Goal: Information Seeking & Learning: Learn about a topic

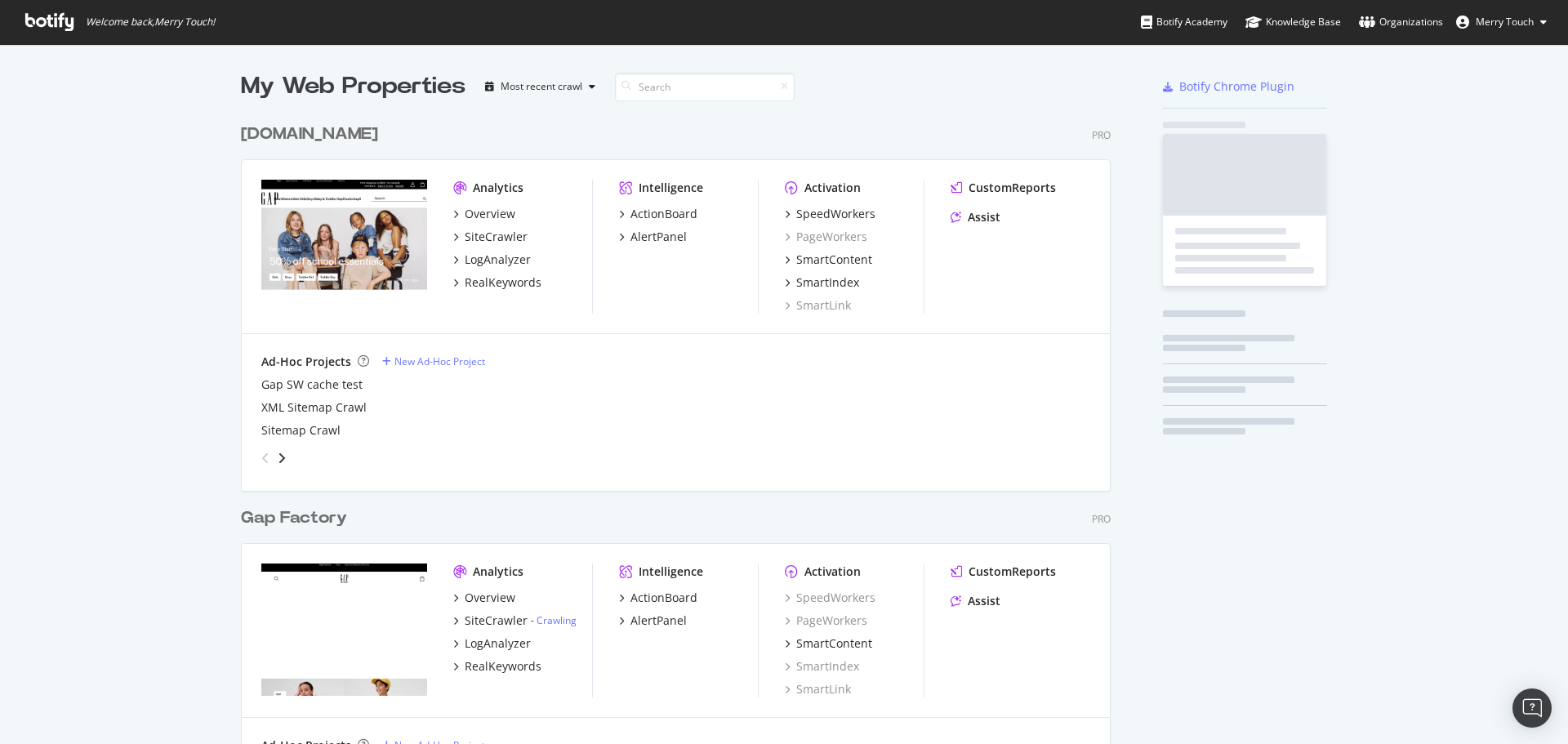
scroll to position [1870, 871]
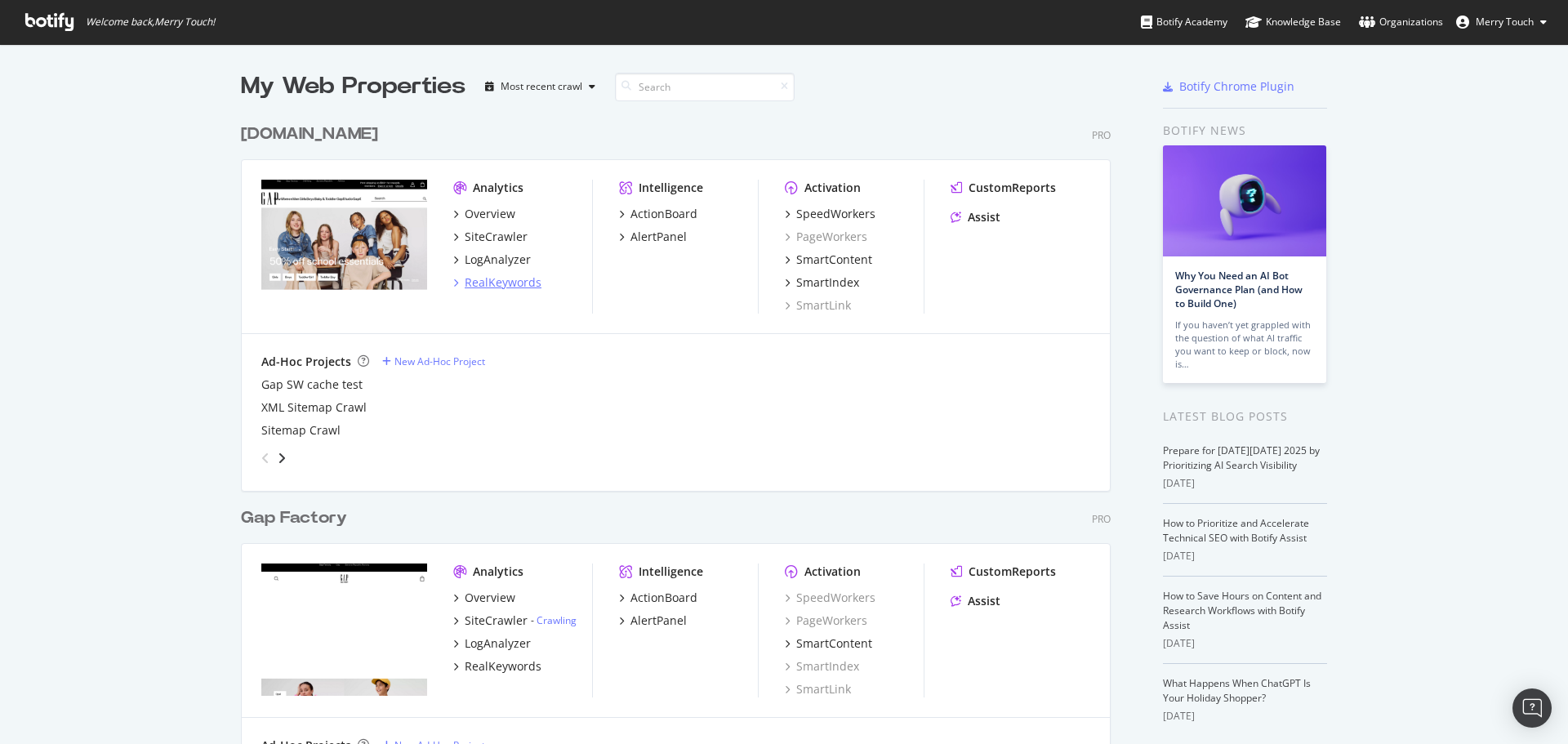
click at [516, 285] on div "RealKeywords" at bounding box center [503, 282] width 76 height 16
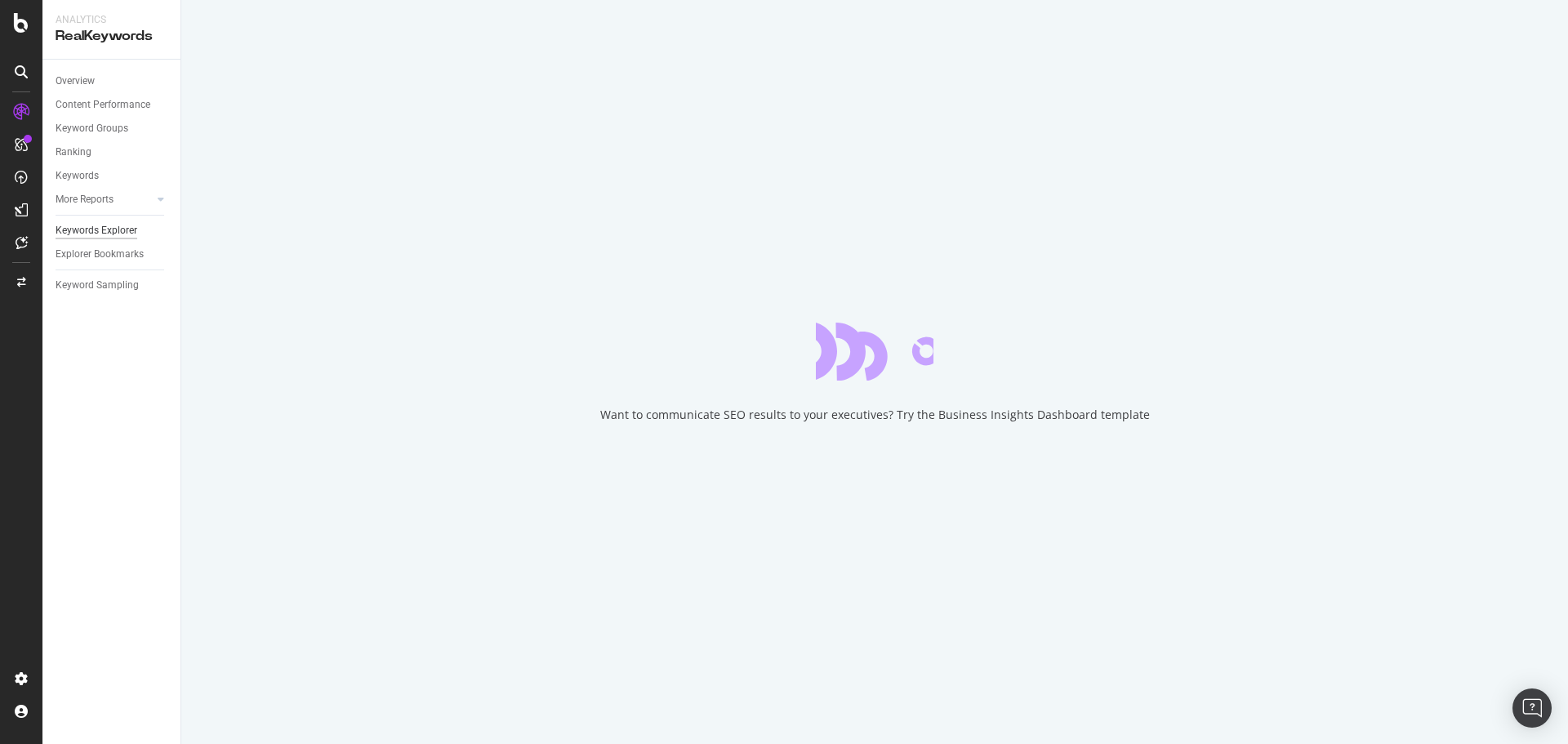
click at [121, 225] on div "Keywords Explorer" at bounding box center [97, 230] width 82 height 17
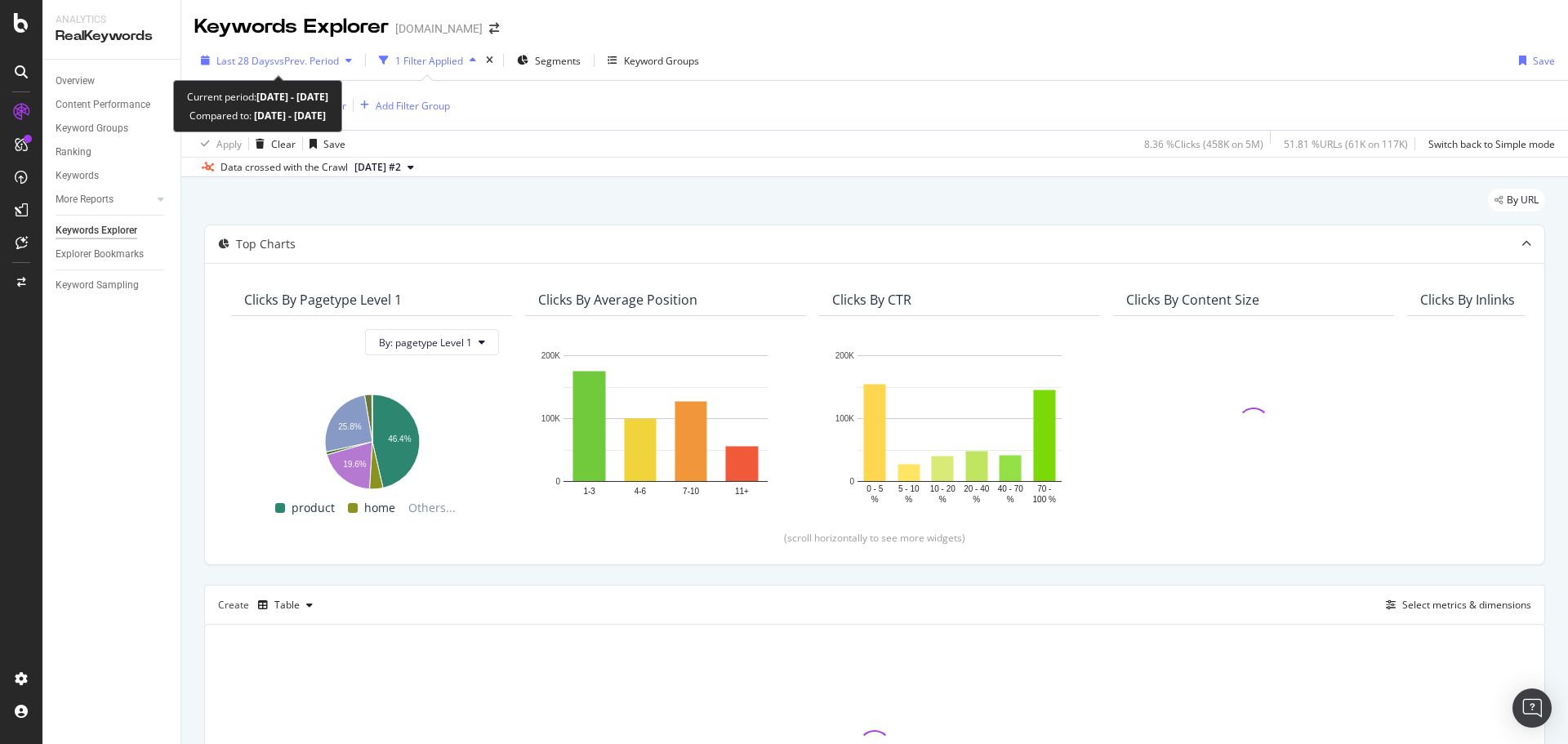
click at [331, 66] on span "vs Prev. Period" at bounding box center [306, 60] width 65 height 14
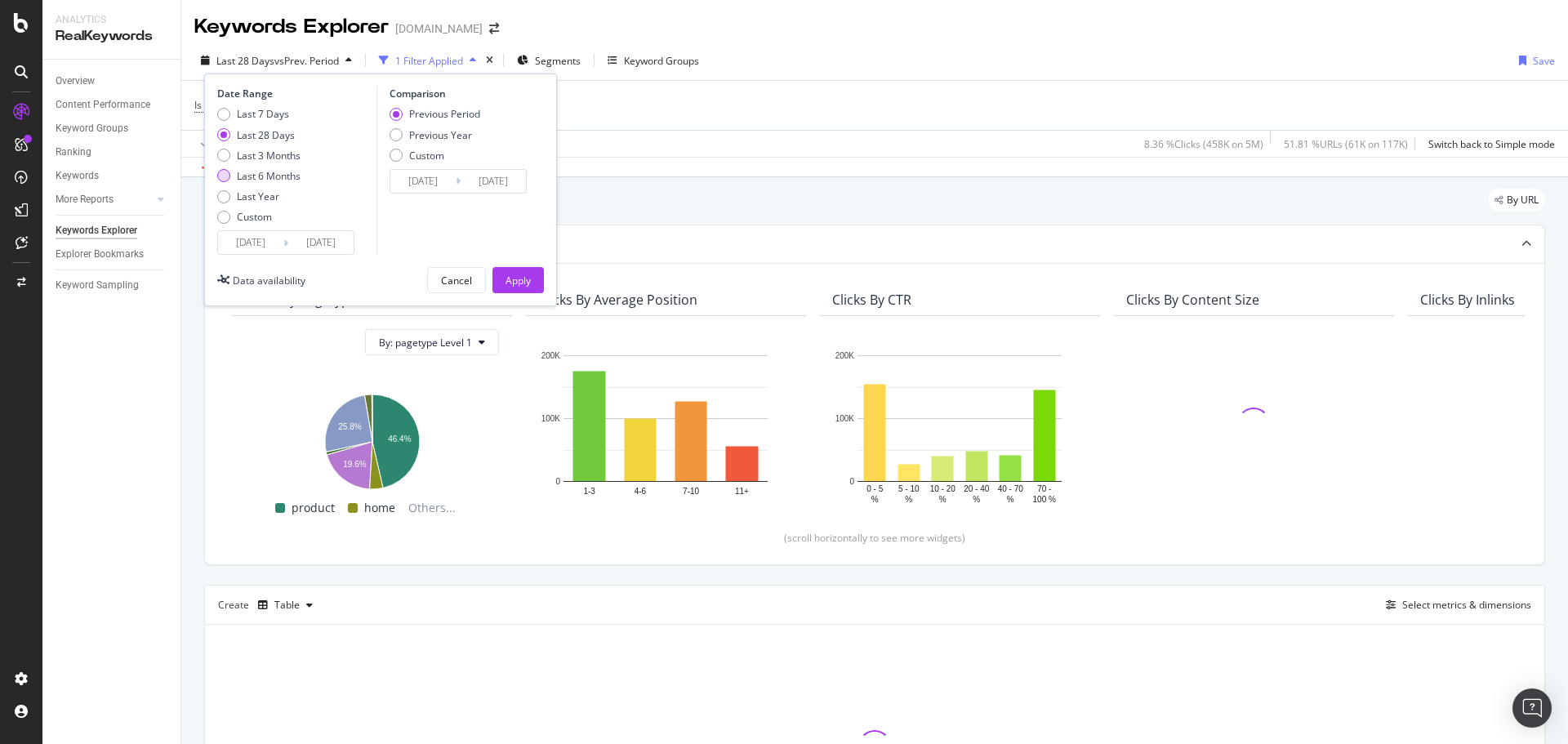
click at [273, 172] on div "Last 6 Months" at bounding box center [269, 176] width 64 height 14
type input "[DATE]"
click at [430, 126] on div "Previous Period Previous Year Custom" at bounding box center [435, 137] width 91 height 61
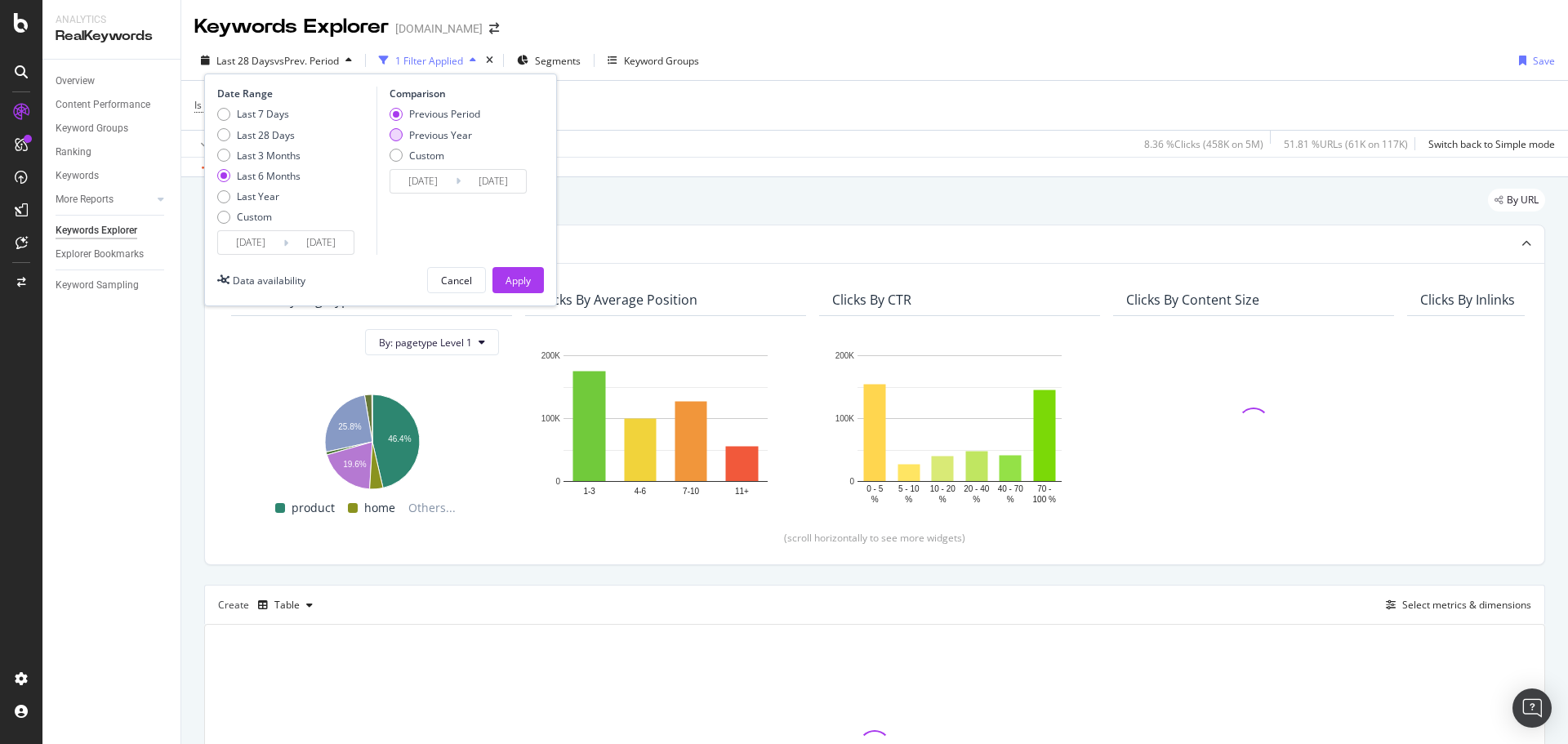
click at [430, 130] on div "Previous Year" at bounding box center [440, 135] width 63 height 14
type input "[DATE]"
drag, startPoint x: 511, startPoint y: 253, endPoint x: 511, endPoint y: 272, distance: 19.0
click at [511, 263] on div "Date Range Last 7 Days Last 28 Days Last 3 Months Last 6 Months Last Year Custo…" at bounding box center [380, 190] width 352 height 233
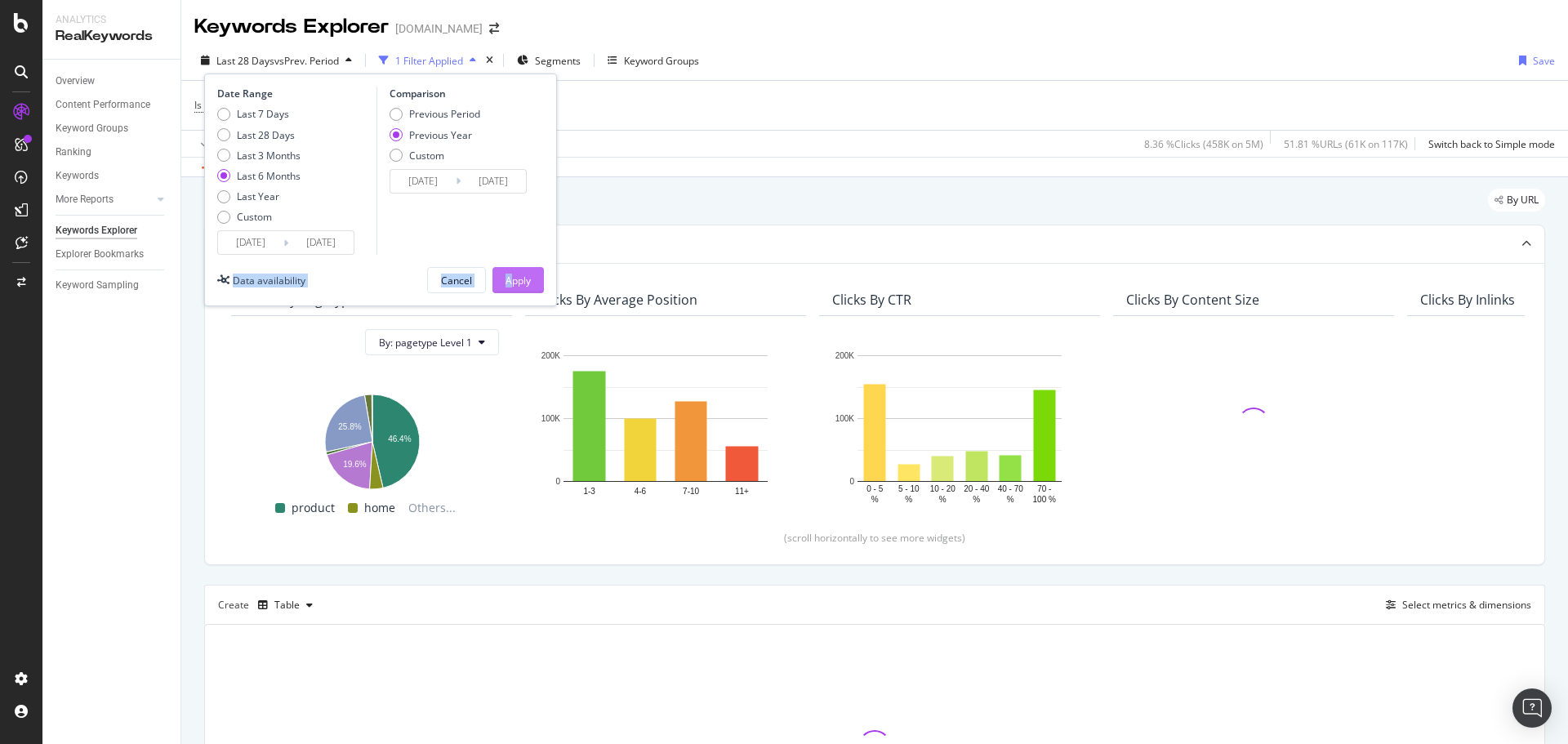
click at [511, 273] on div "Apply" at bounding box center [518, 280] width 25 height 14
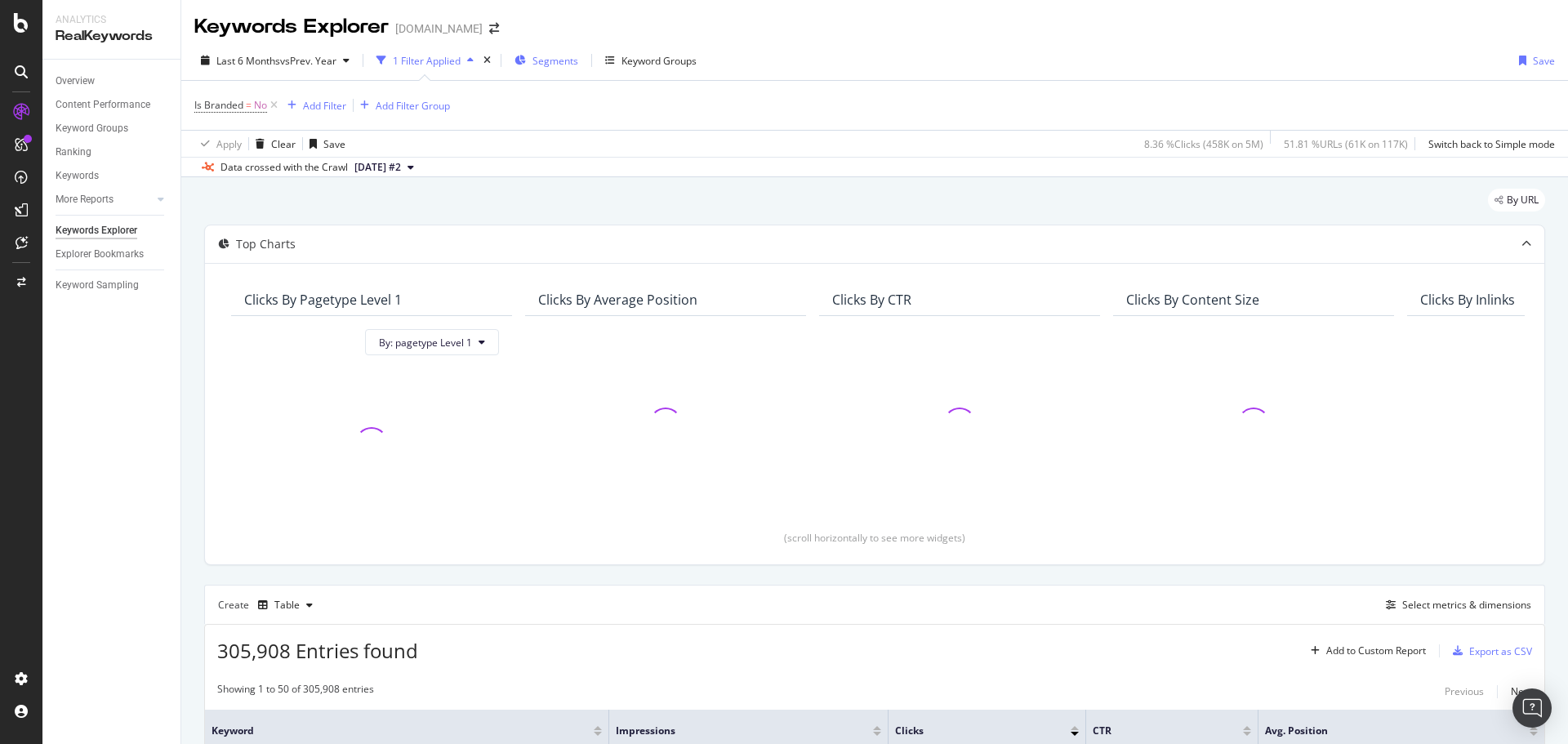
click at [542, 65] on span "Segments" at bounding box center [555, 60] width 46 height 14
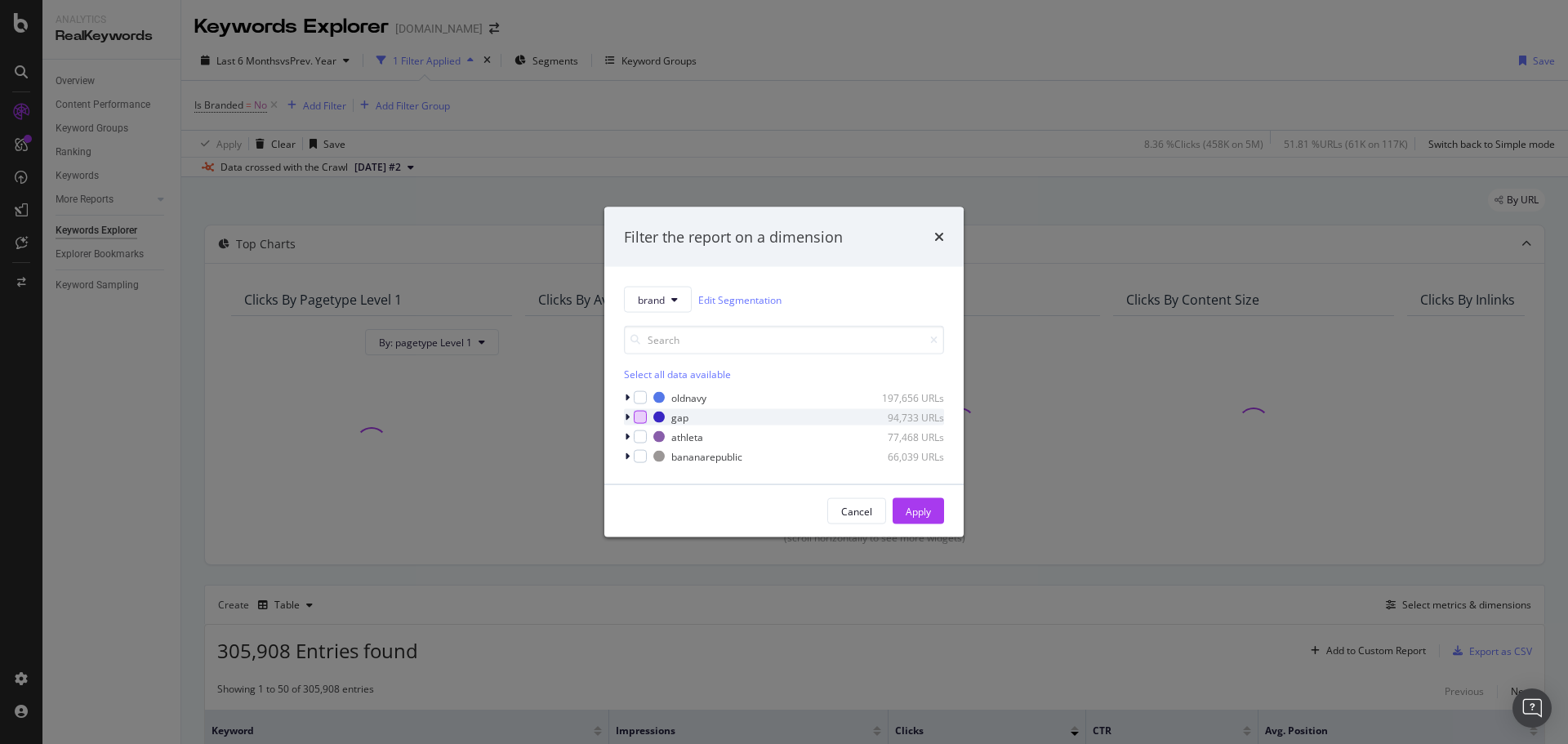
click at [640, 419] on div "modal" at bounding box center [640, 417] width 13 height 13
click at [914, 506] on div "Apply" at bounding box center [918, 510] width 25 height 14
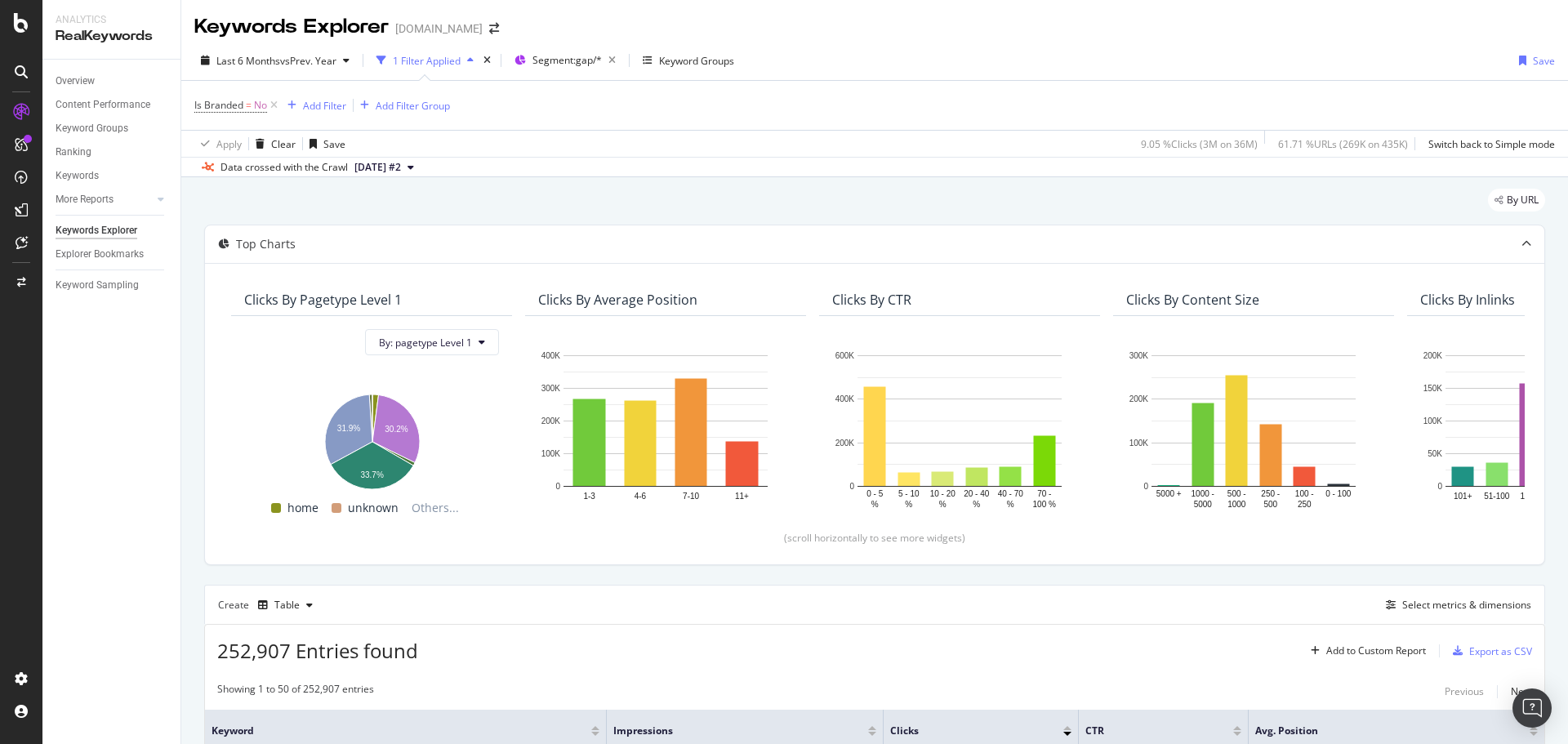
click at [1055, 51] on div "Last 6 Months vs Prev. Year 1 Filter Applied Segment: gap/* Keyword Groups Save" at bounding box center [874, 64] width 1387 height 33
click at [942, 35] on div "Keywords Explorer [DOMAIN_NAME]" at bounding box center [874, 20] width 1387 height 41
click at [230, 109] on span "Is Branded" at bounding box center [219, 105] width 49 height 14
click at [201, 109] on div "Is Branded" at bounding box center [298, 104] width 193 height 27
click at [201, 107] on icon at bounding box center [203, 103] width 5 height 10
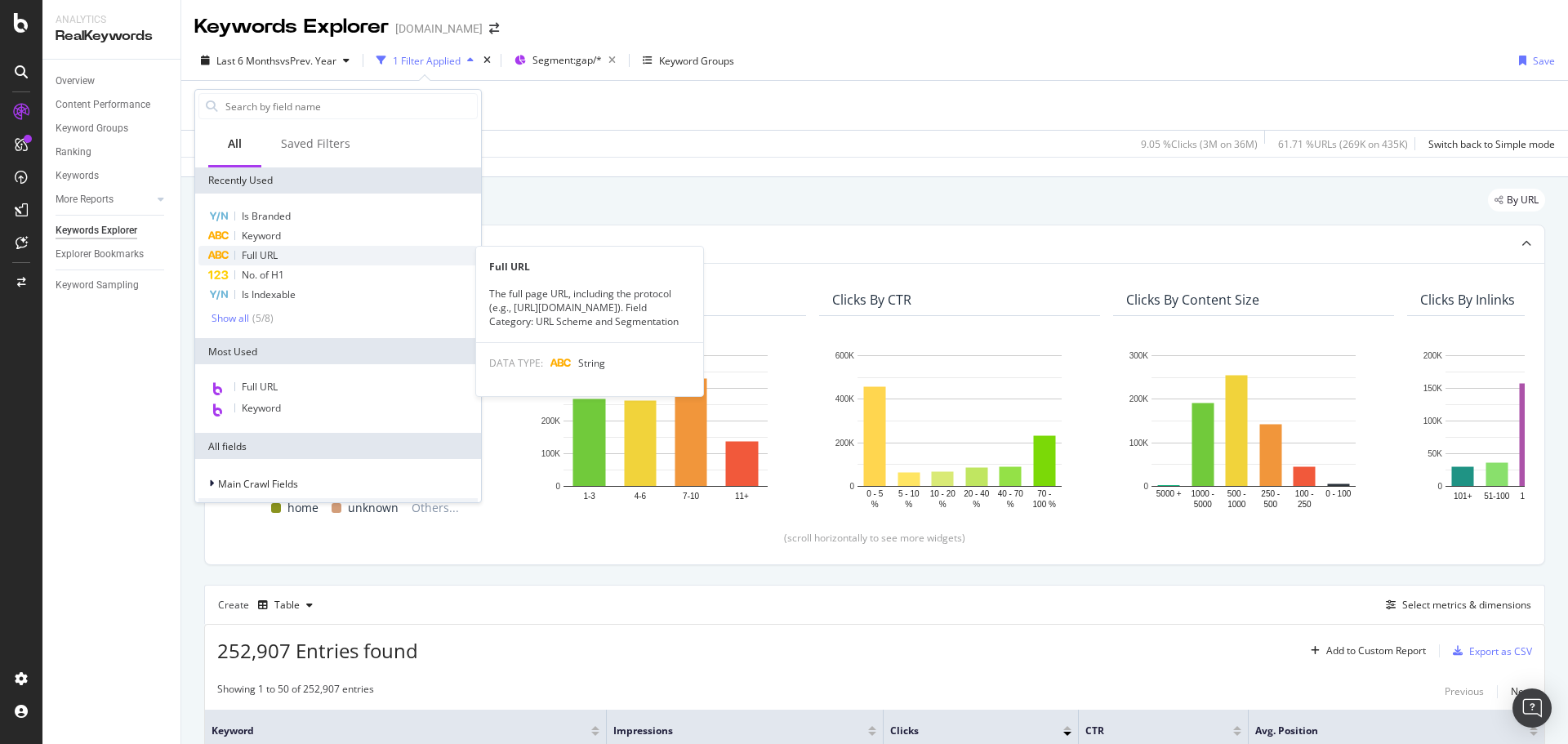
click at [271, 256] on span "Full URL" at bounding box center [259, 255] width 36 height 14
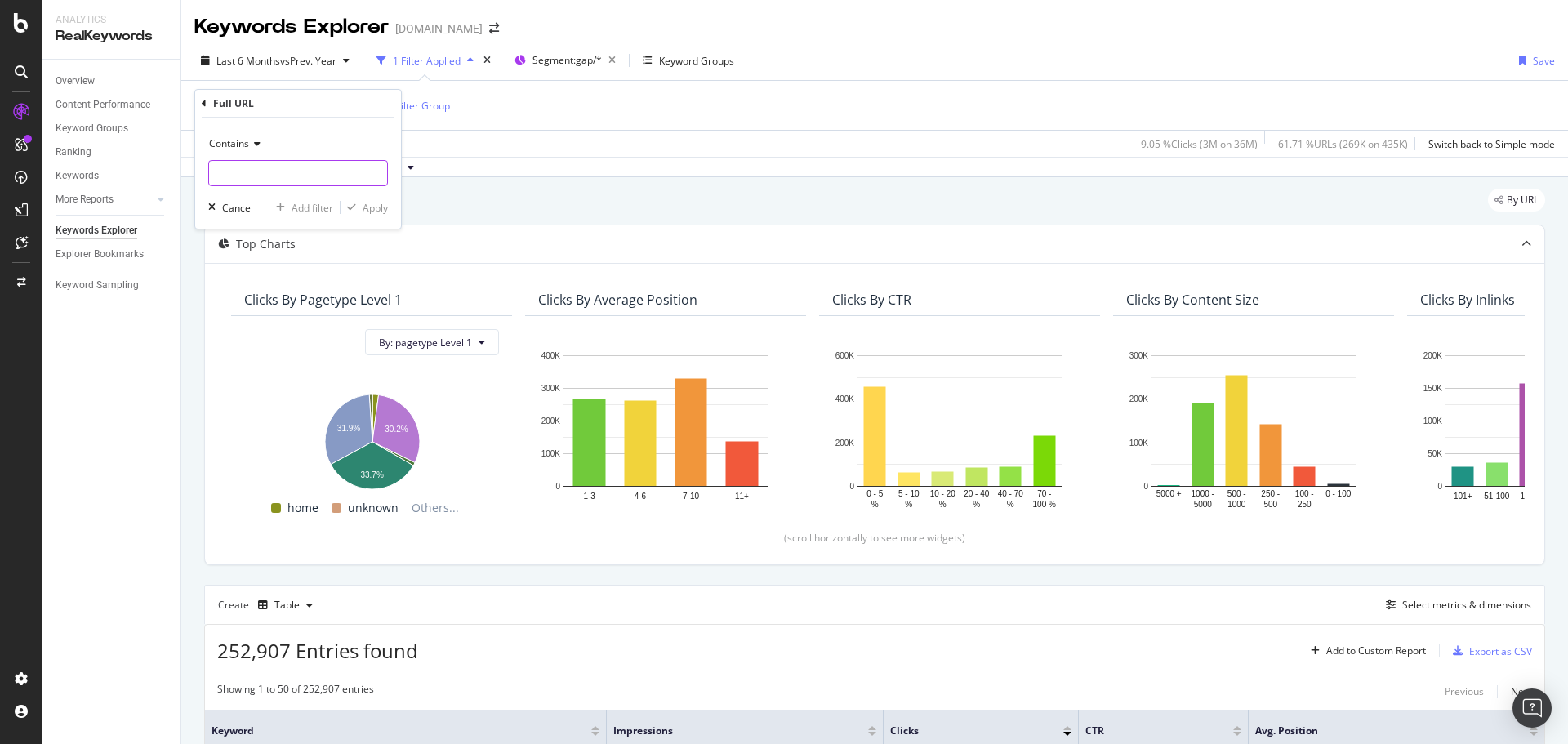
click at [265, 167] on input "text" at bounding box center [298, 173] width 178 height 26
paste input "1072174"
click at [218, 174] on input "1072174" at bounding box center [286, 173] width 154 height 26
type input "cid=1072174"
click at [363, 209] on div "Apply" at bounding box center [375, 208] width 25 height 14
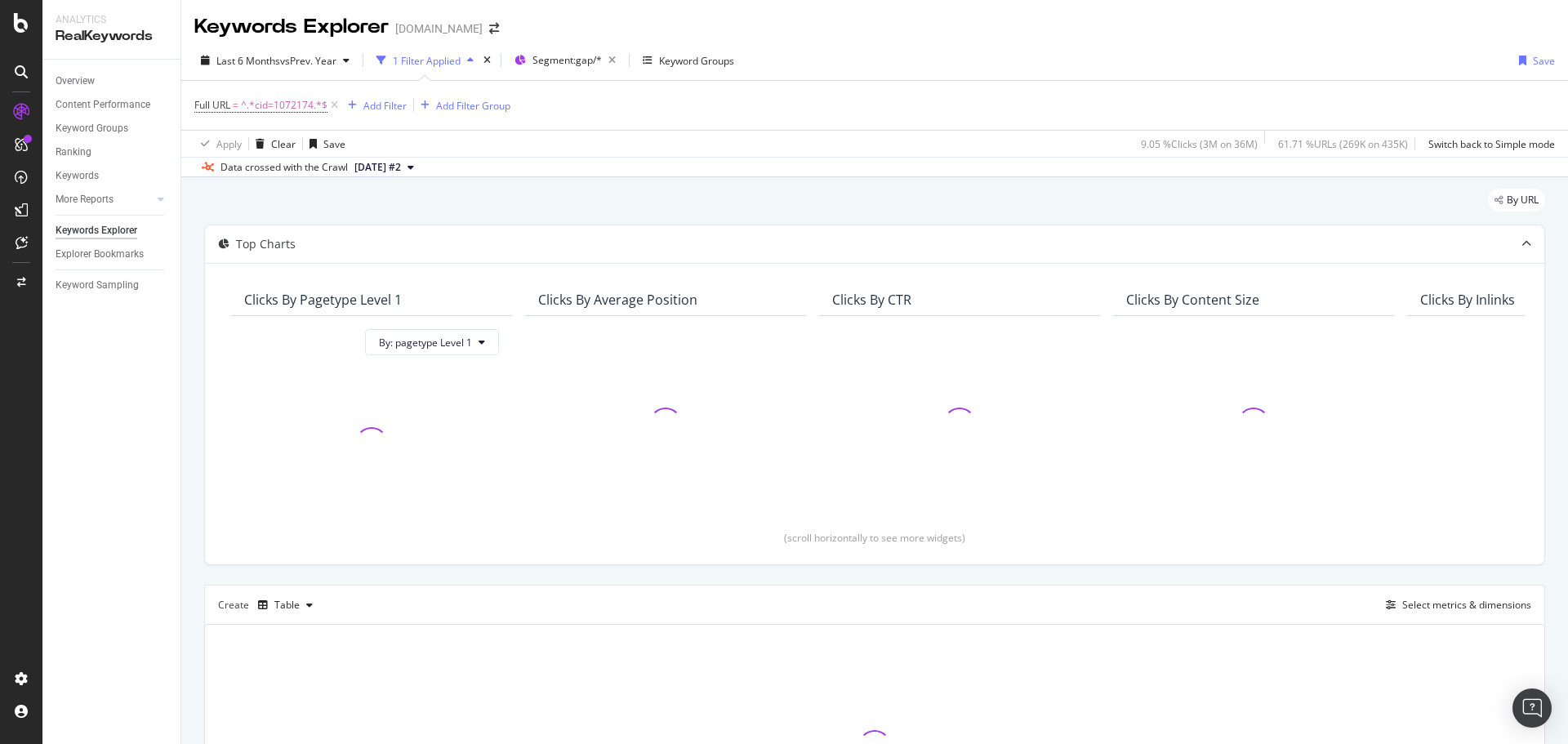
click at [1073, 56] on div "Last 6 Months vs Prev. Year 1 Filter Applied Segment: gap/* Keyword Groups Save" at bounding box center [874, 64] width 1387 height 33
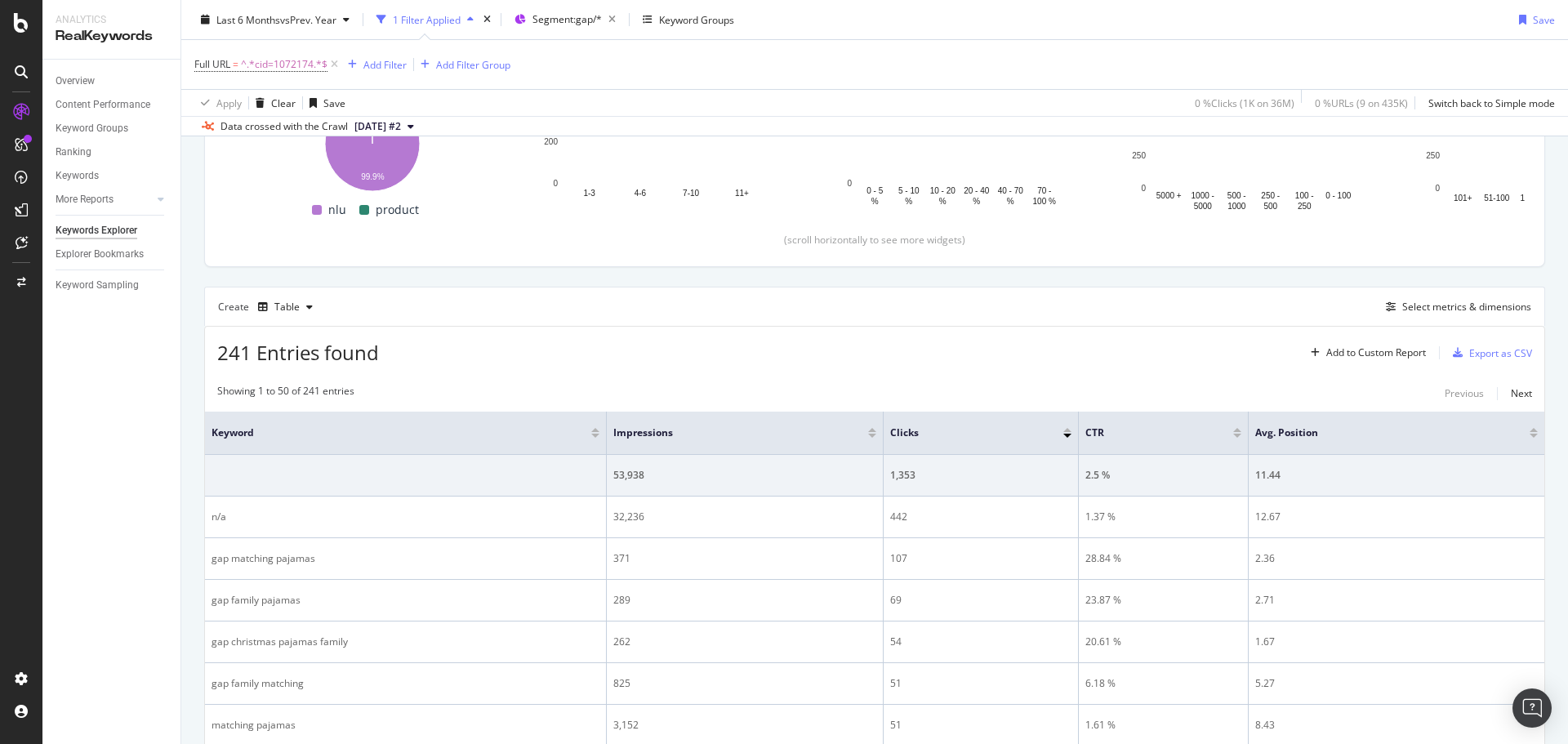
scroll to position [327, 0]
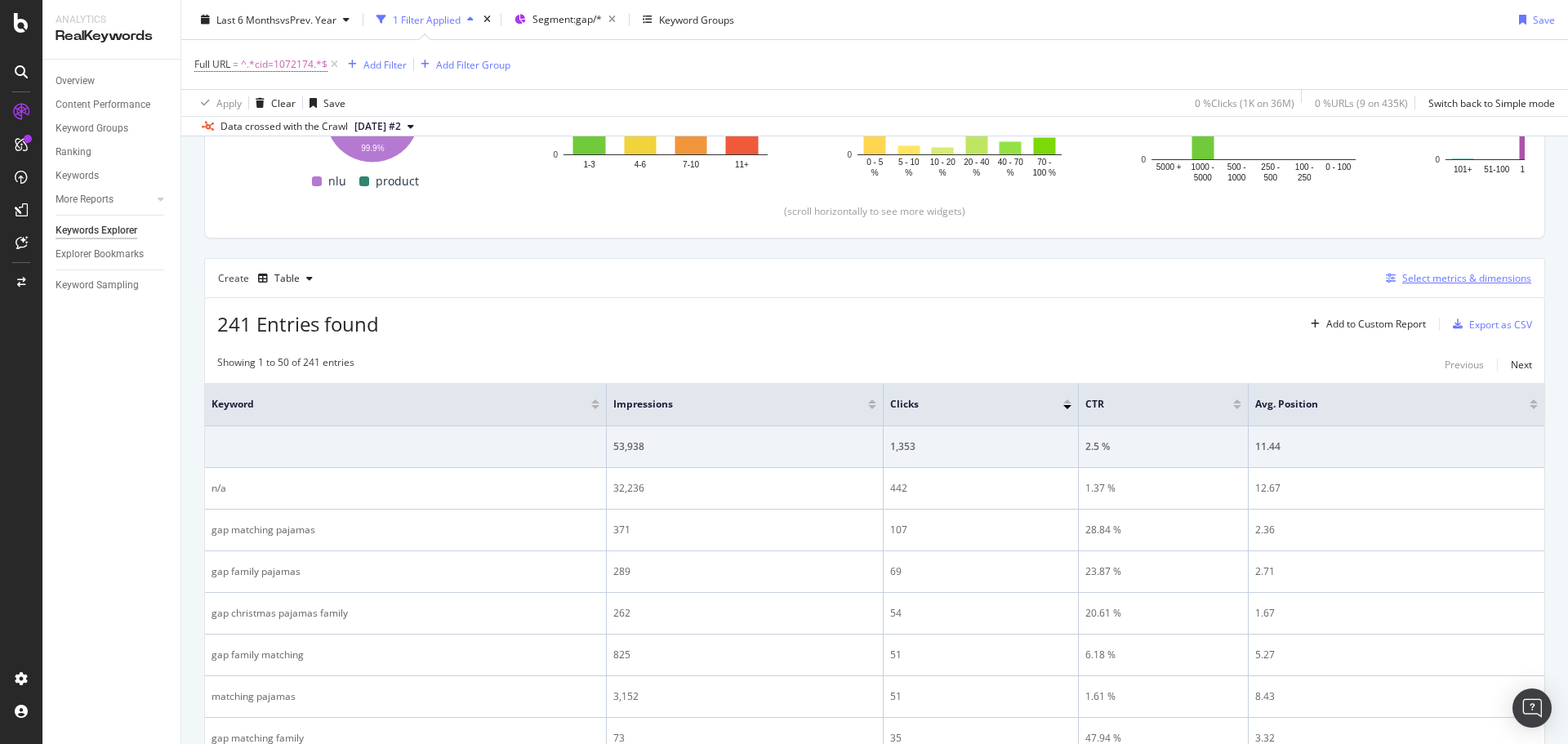
click at [1430, 286] on div "Select metrics & dimensions" at bounding box center [1455, 279] width 152 height 18
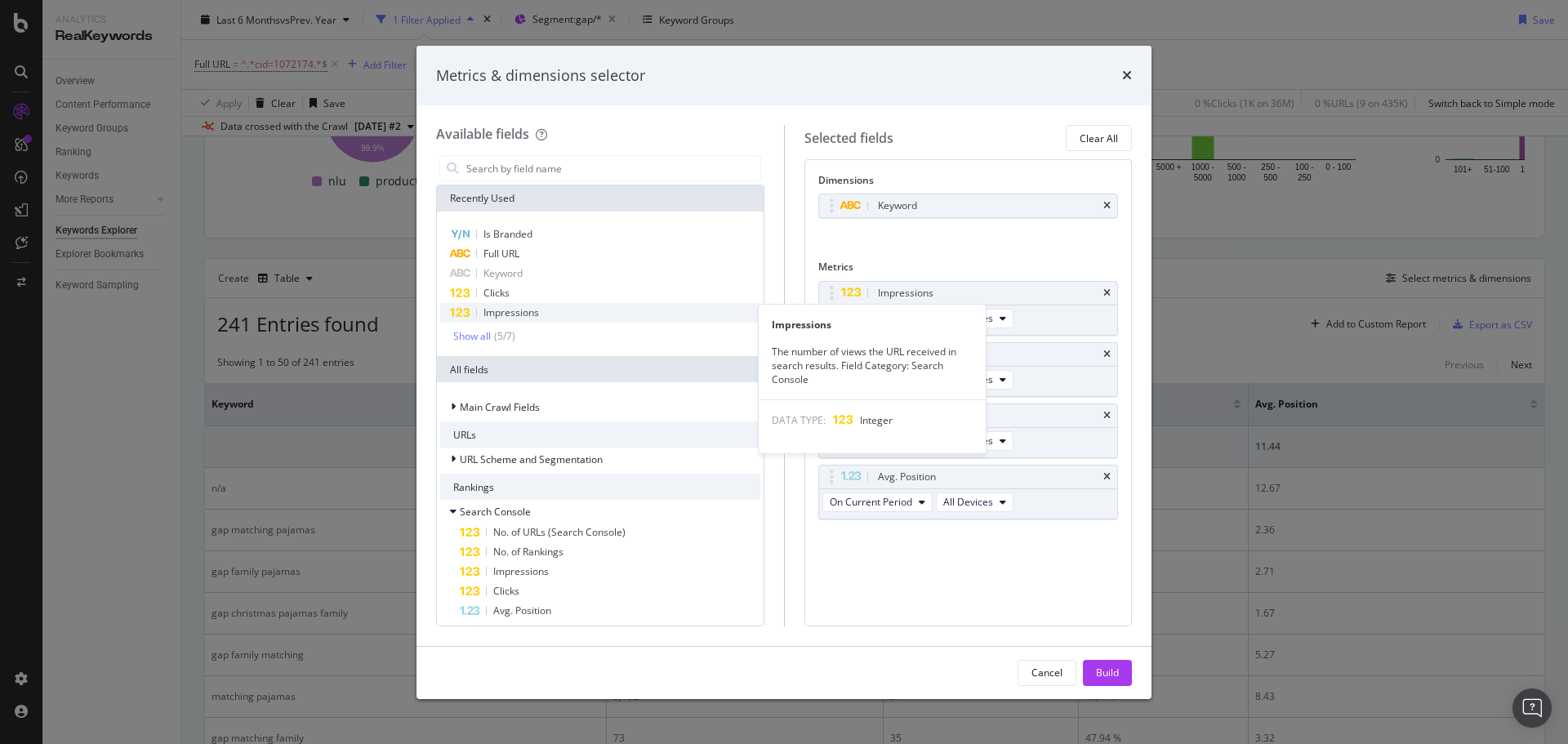
click at [555, 307] on div "Impressions" at bounding box center [600, 313] width 321 height 20
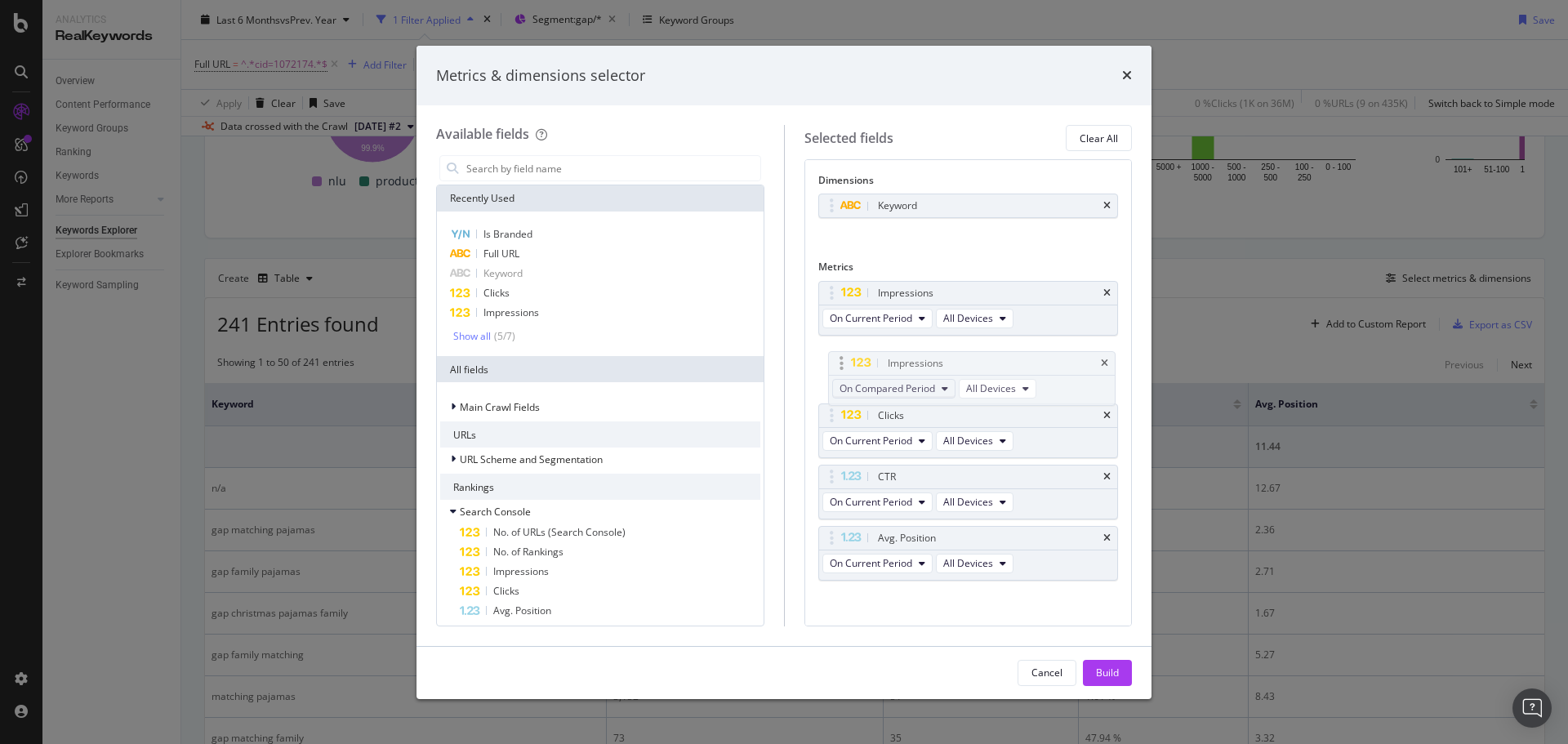
drag, startPoint x: 827, startPoint y: 537, endPoint x: 892, endPoint y: 364, distance: 184.8
click at [838, 343] on body "Analytics RealKeywords Overview Content Performance Keyword Groups Ranking Keyw…" at bounding box center [784, 372] width 1568 height 744
drag, startPoint x: 961, startPoint y: 446, endPoint x: 956, endPoint y: 433, distance: 13.9
click at [959, 438] on span "All Devices" at bounding box center [968, 440] width 50 height 14
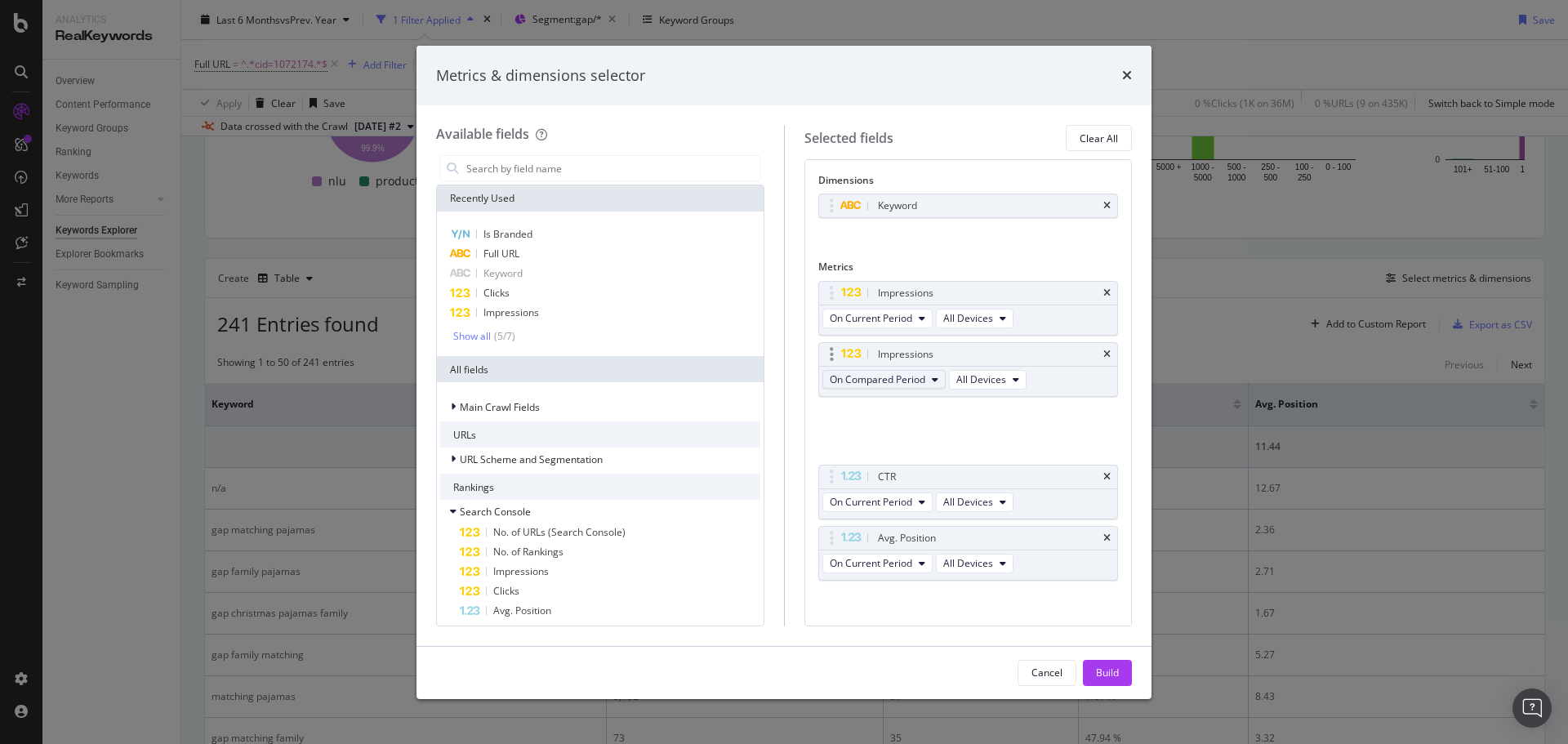
click at [916, 378] on span "On Compared Period" at bounding box center [877, 379] width 96 height 14
click at [943, 463] on span "Diff. between Periods - Percentage" at bounding box center [914, 470] width 158 height 15
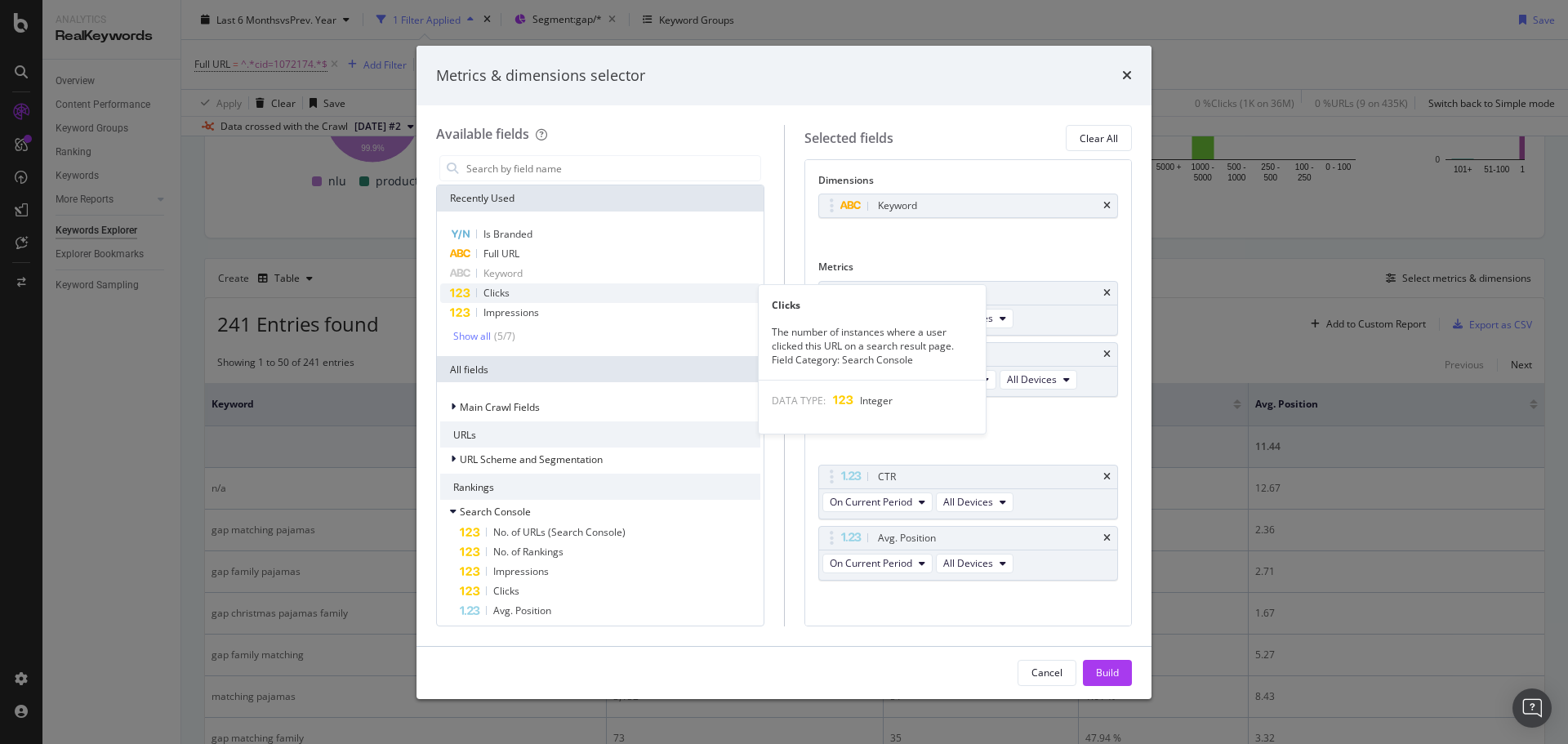
click at [567, 295] on div "Clicks" at bounding box center [600, 293] width 321 height 20
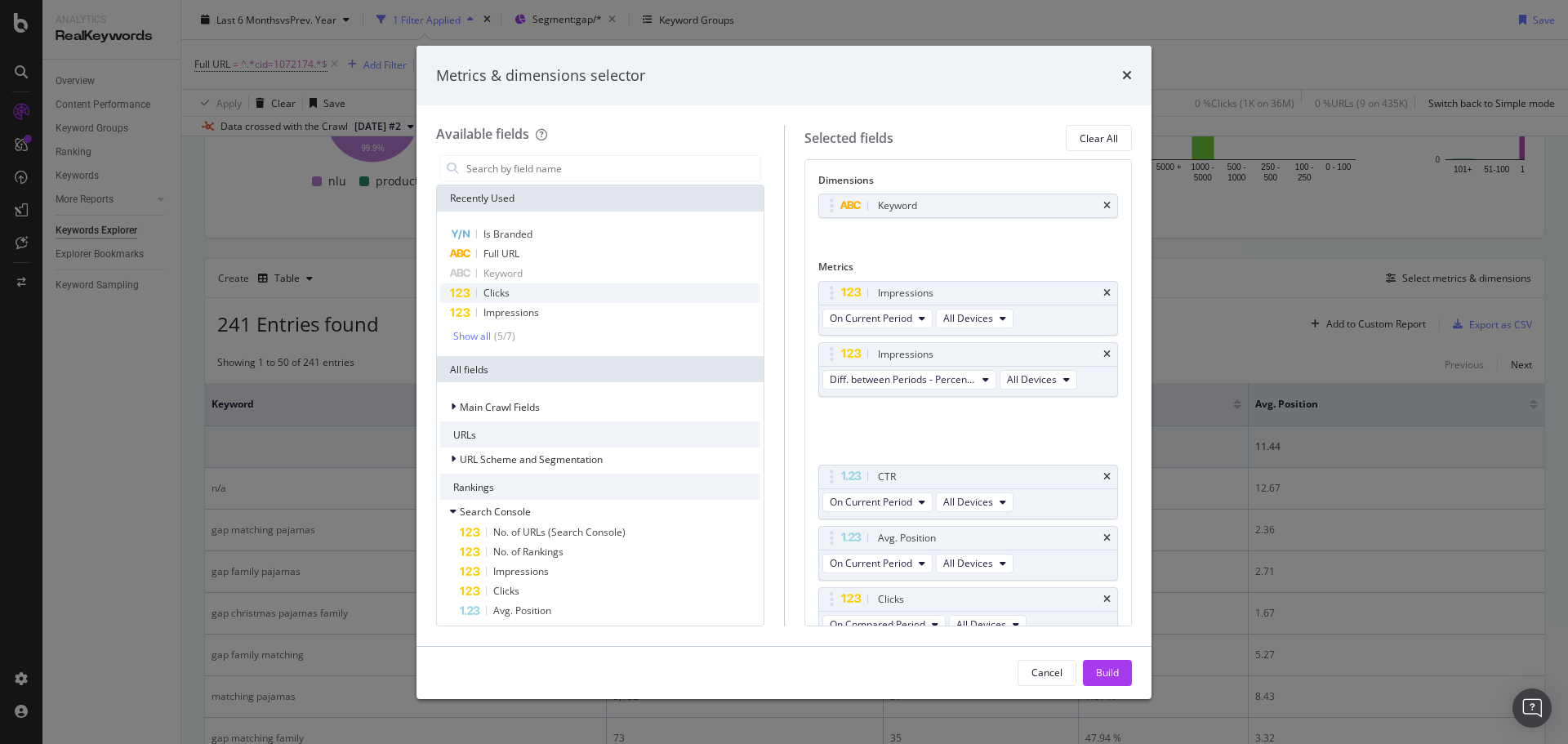
scroll to position [16, 0]
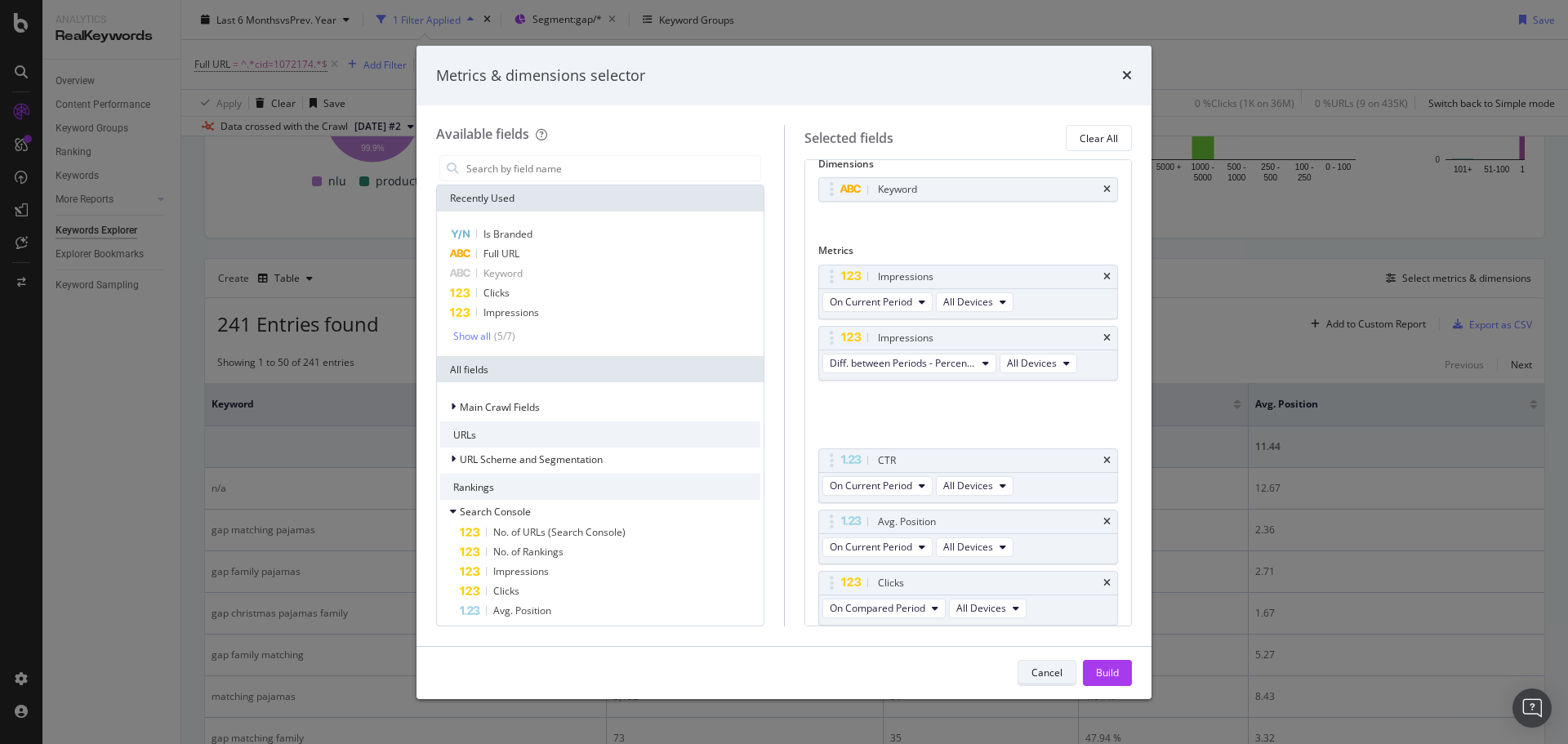
click at [1056, 668] on div "Cancel" at bounding box center [1047, 672] width 31 height 14
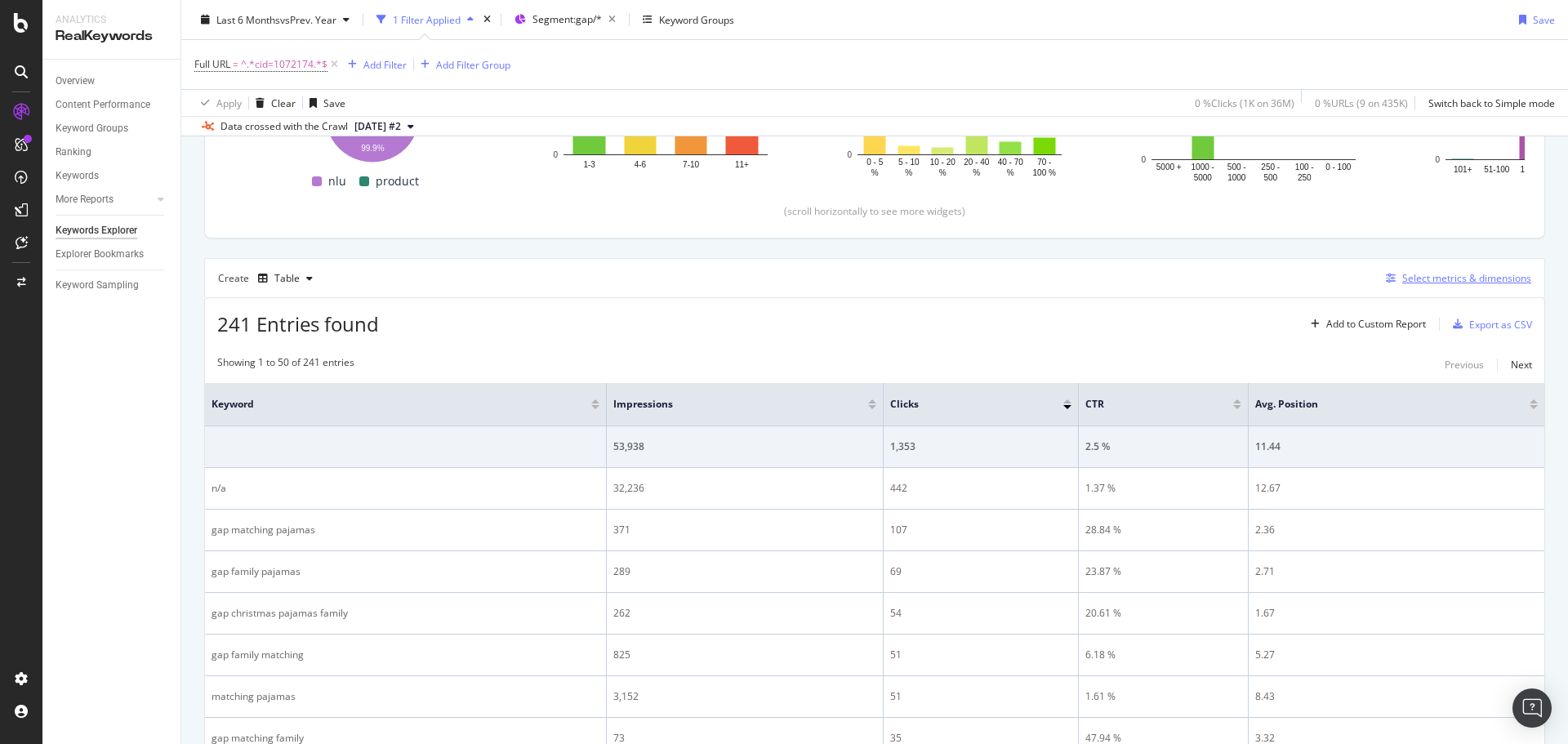
click at [1483, 283] on div "Select metrics & dimensions" at bounding box center [1467, 278] width 129 height 14
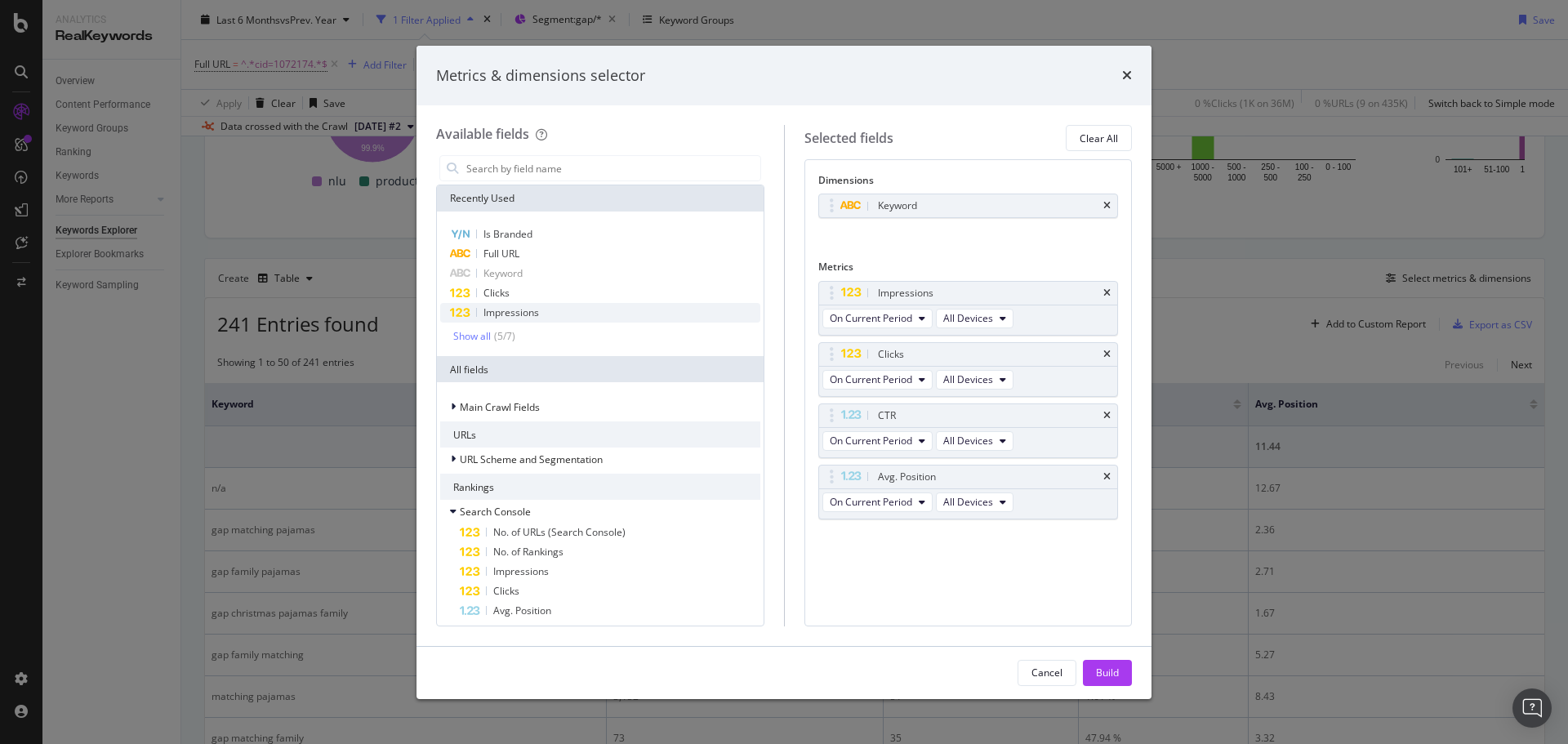
click at [504, 304] on div "Impressions" at bounding box center [600, 313] width 321 height 20
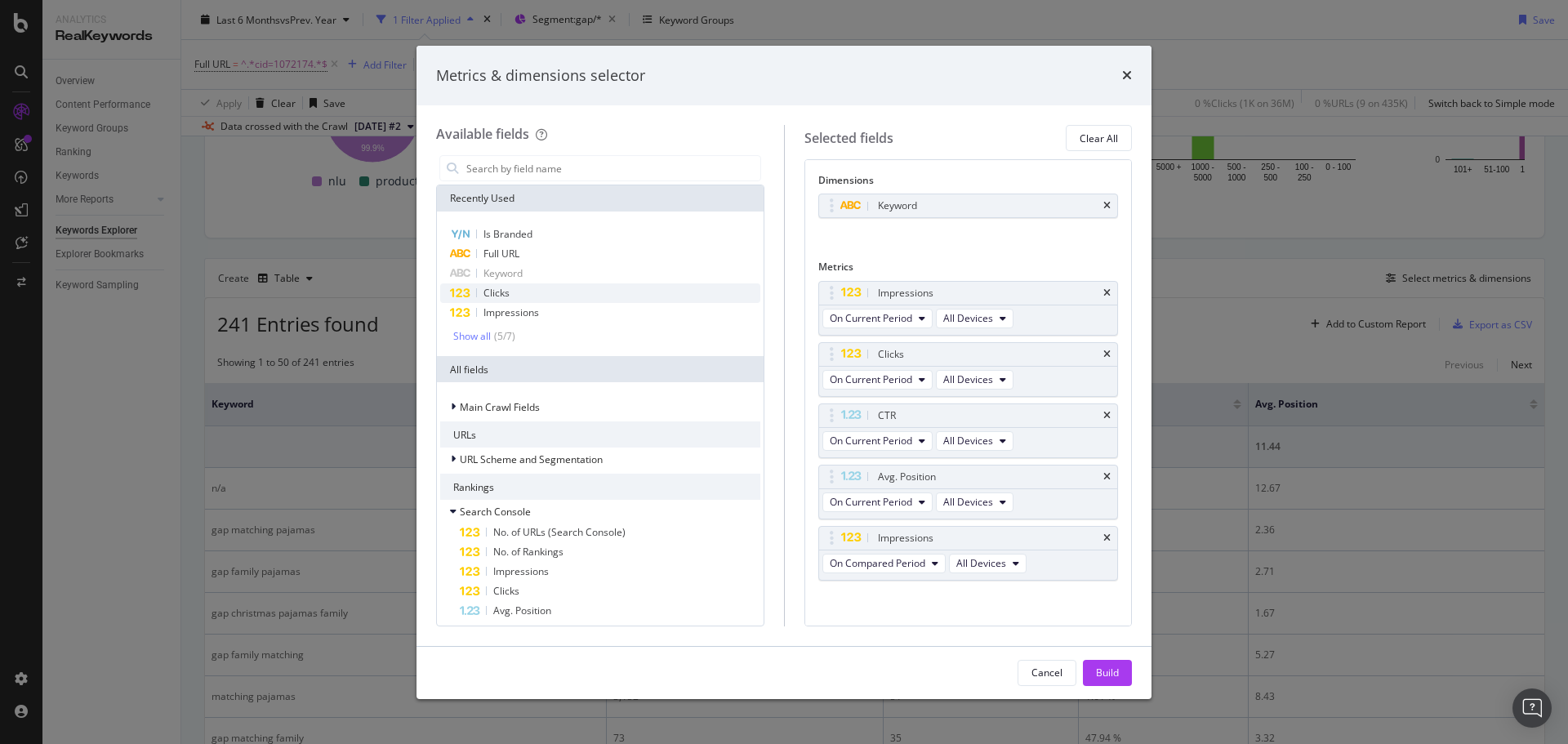
click at [501, 295] on span "Clicks" at bounding box center [496, 292] width 26 height 14
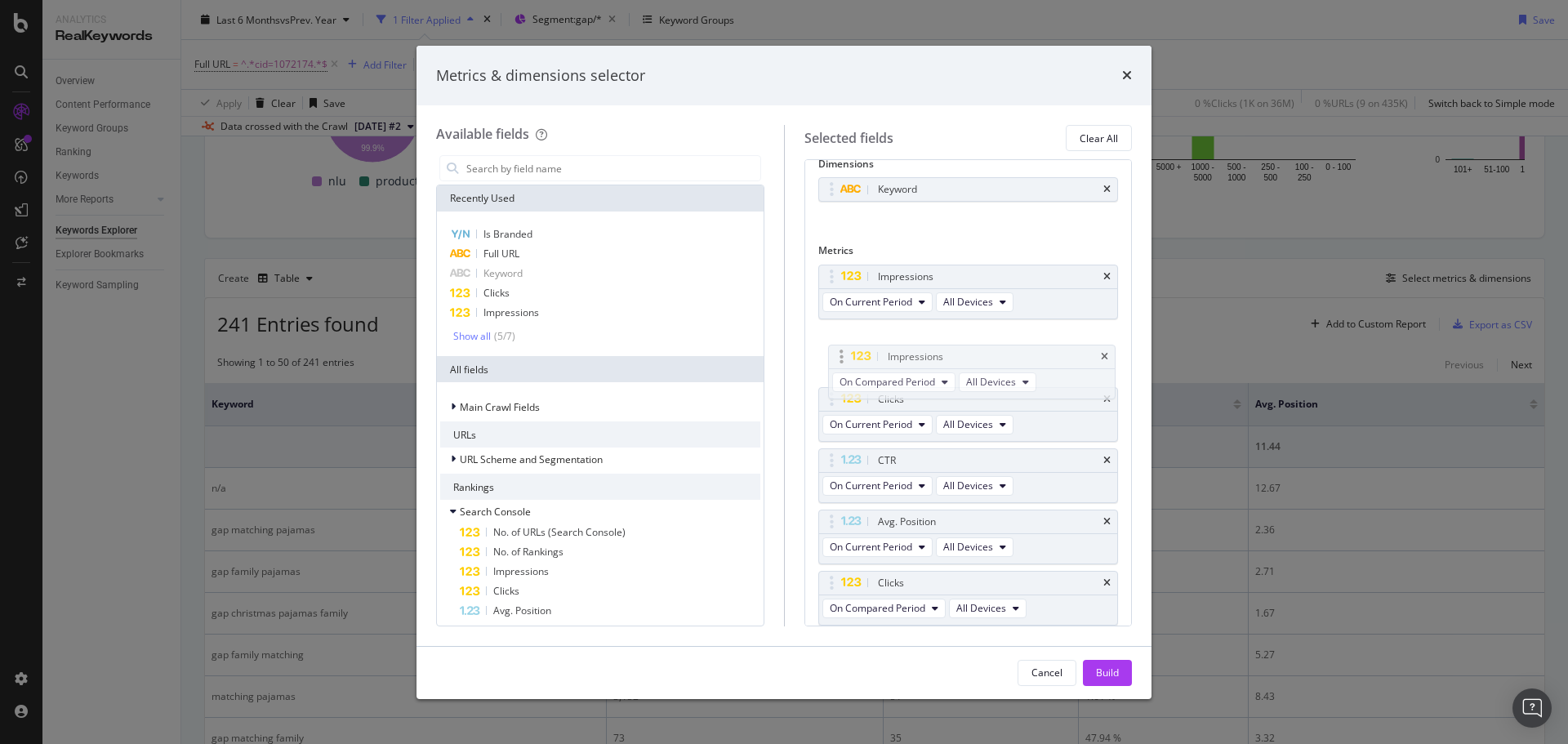
drag, startPoint x: 830, startPoint y: 524, endPoint x: 875, endPoint y: 352, distance: 177.8
click at [839, 348] on body "Analytics RealKeywords Overview Content Performance Keyword Groups Ranking Keyw…" at bounding box center [784, 372] width 1568 height 744
click at [901, 368] on span "On Compared Period" at bounding box center [877, 362] width 96 height 14
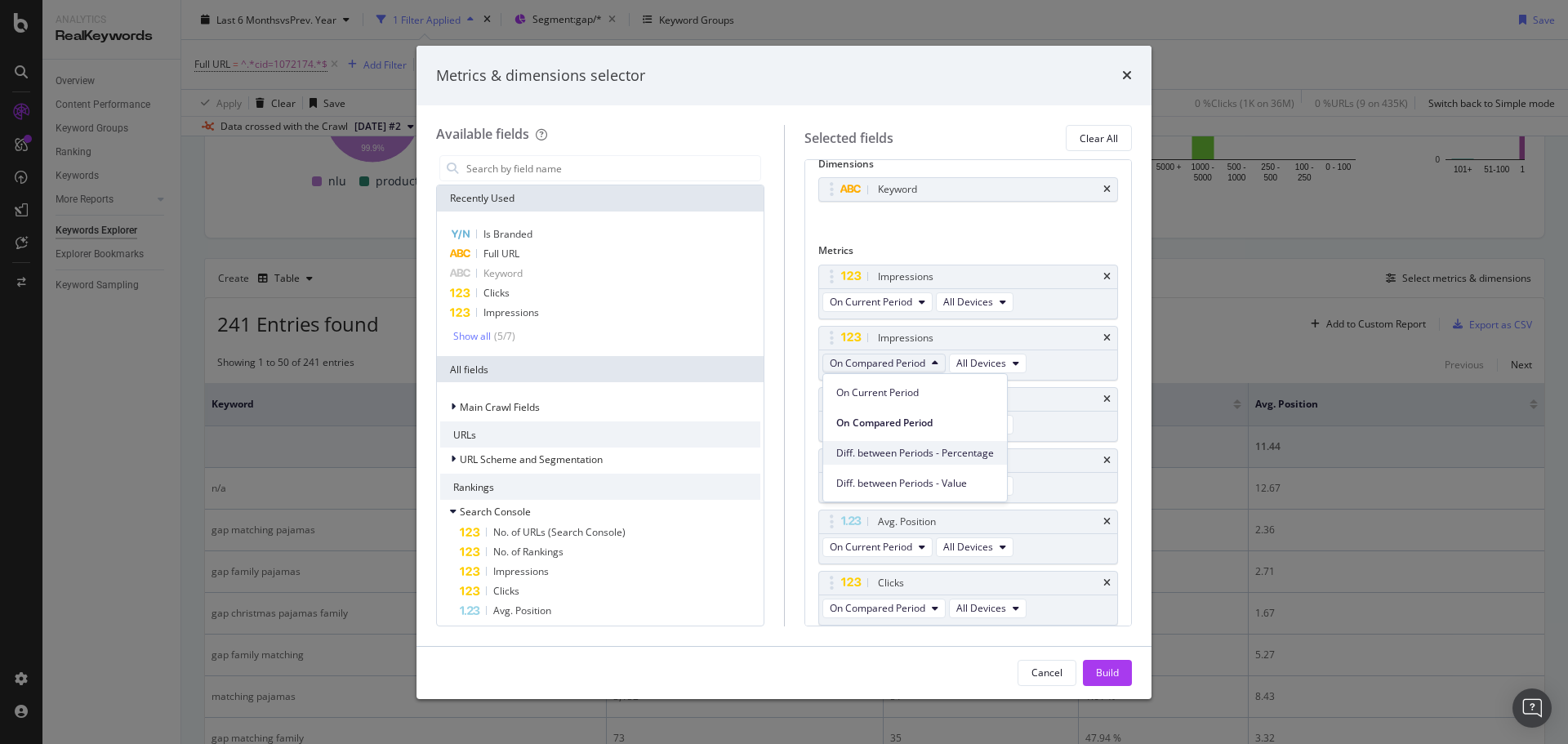
click at [958, 451] on span "Diff. between Periods - Percentage" at bounding box center [914, 454] width 158 height 15
drag, startPoint x: 839, startPoint y: 583, endPoint x: 848, endPoint y: 439, distance: 144.3
click at [848, 439] on body "Analytics RealKeywords Overview Content Performance Keyword Groups Ranking Keyw…" at bounding box center [784, 372] width 1568 height 744
drag, startPoint x: 831, startPoint y: 454, endPoint x: 838, endPoint y: 405, distance: 49.5
click at [833, 408] on body "Analytics RealKeywords Overview Content Performance Keyword Groups Ranking Keyw…" at bounding box center [784, 372] width 1568 height 744
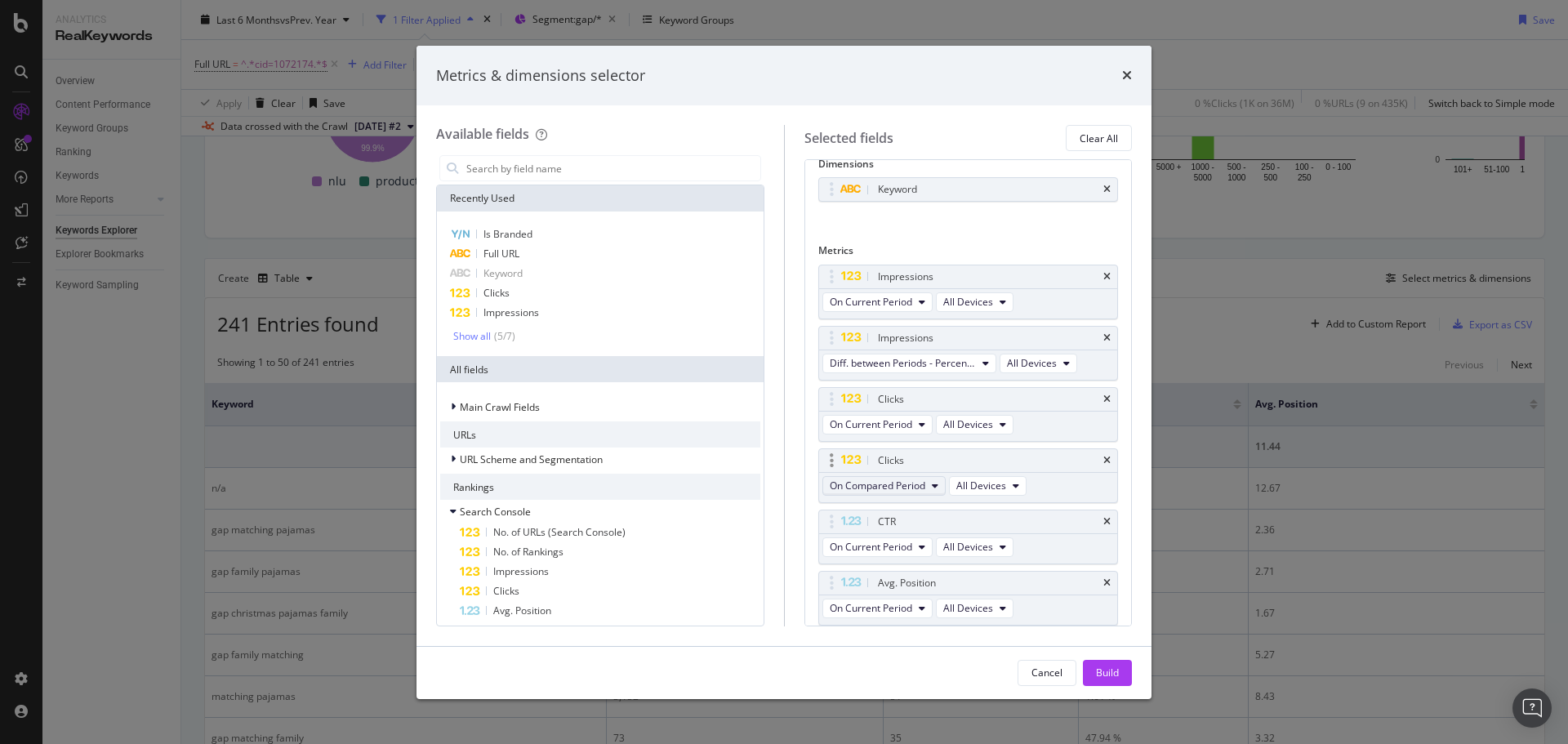
click at [910, 484] on span "On Compared Period" at bounding box center [877, 484] width 96 height 14
click at [966, 572] on span "Diff. between Periods - Percentage" at bounding box center [914, 576] width 158 height 15
click at [1092, 672] on button "Build" at bounding box center [1107, 673] width 49 height 26
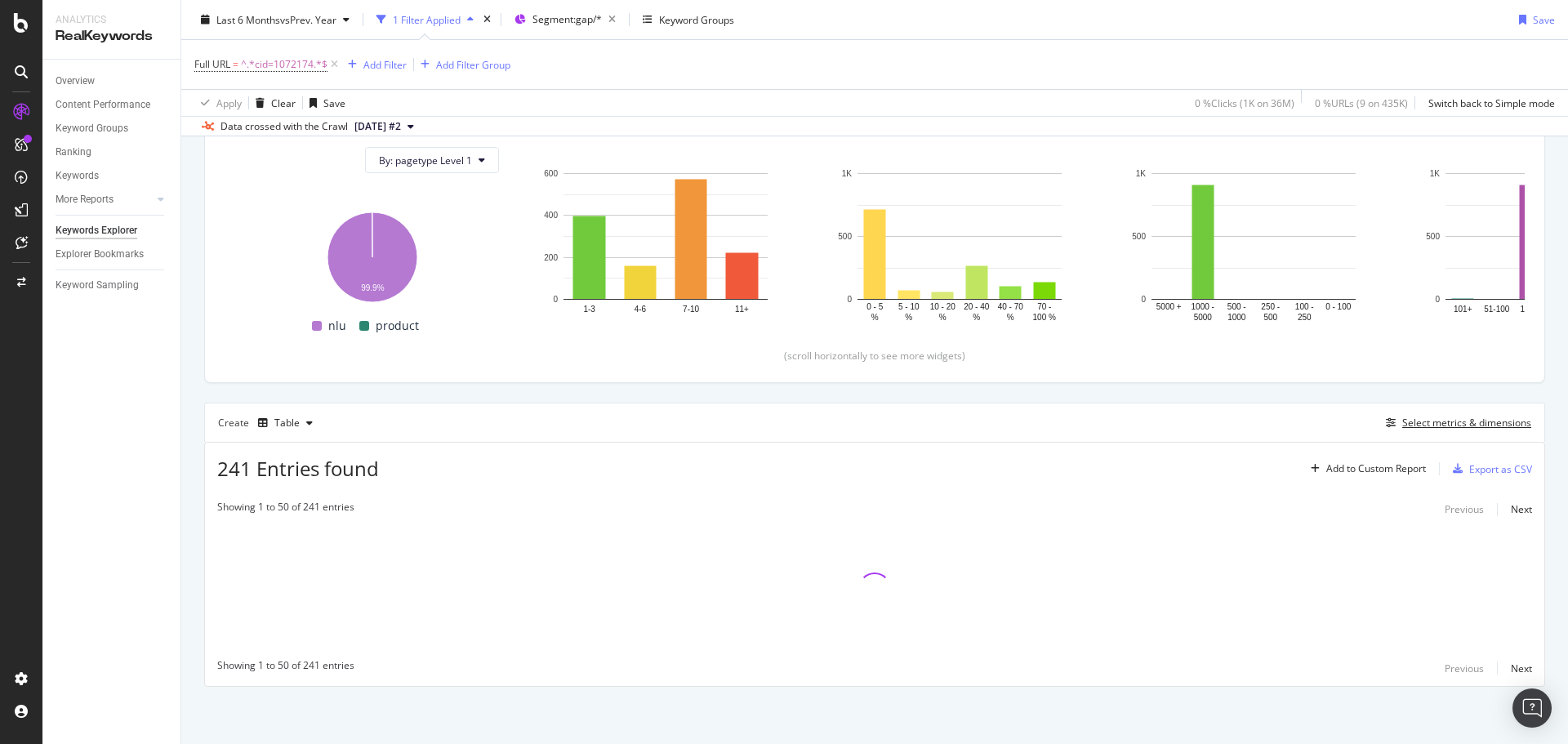
scroll to position [182, 0]
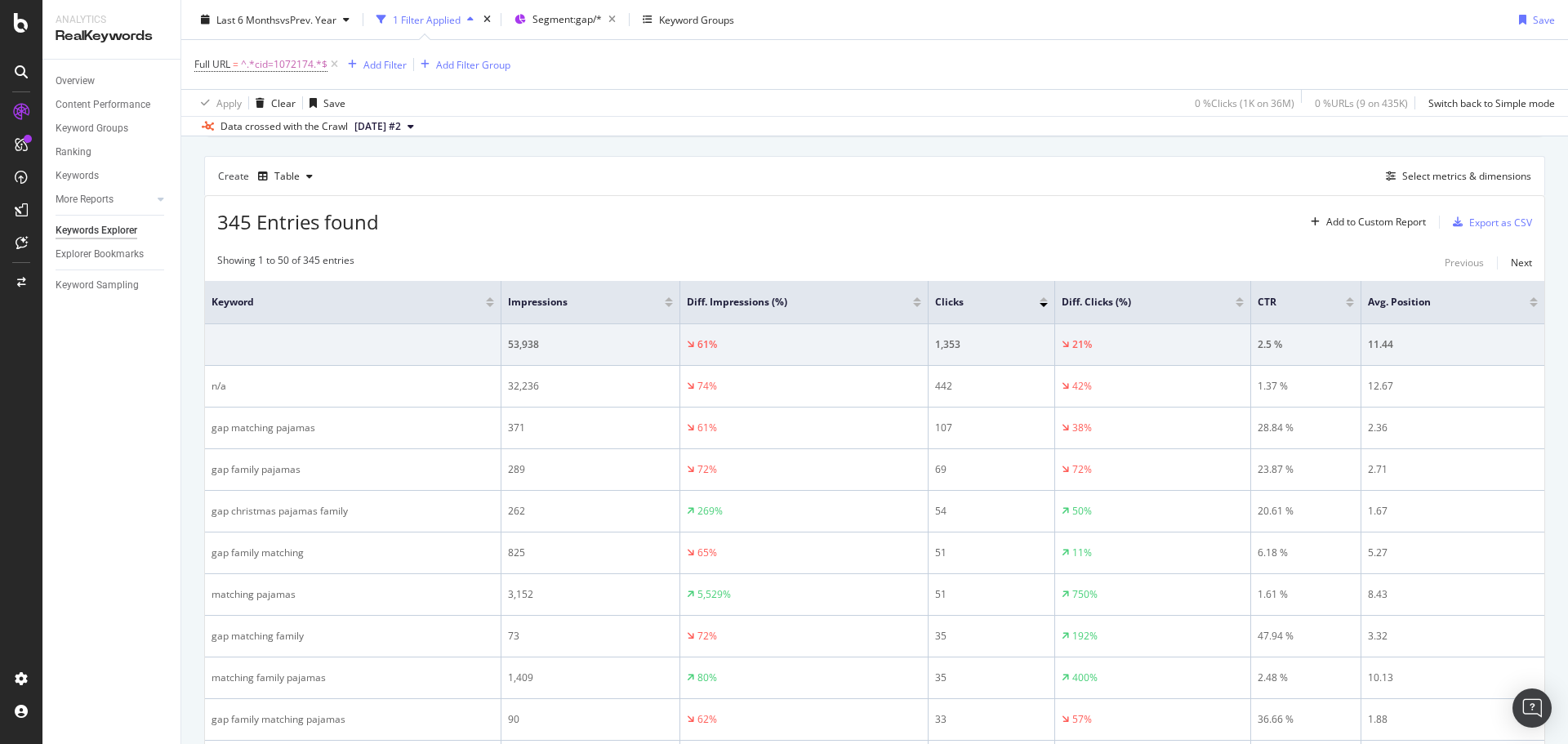
scroll to position [509, 0]
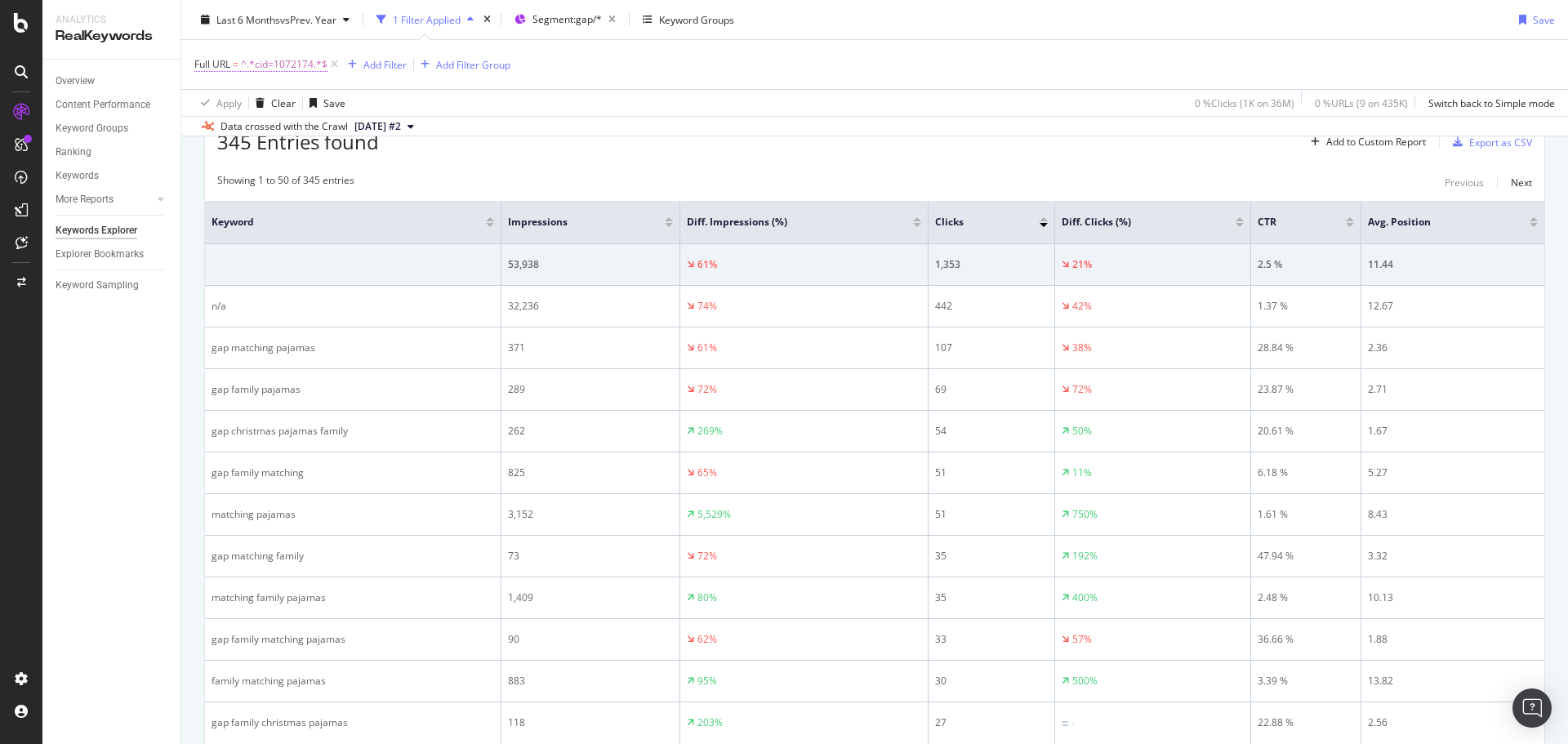
click at [280, 65] on span "^.*cid=1072174.*$" at bounding box center [284, 64] width 87 height 23
click at [257, 125] on input "cid=1072174" at bounding box center [286, 132] width 154 height 26
click at [264, 131] on input "cid=1072174" at bounding box center [286, 132] width 154 height 26
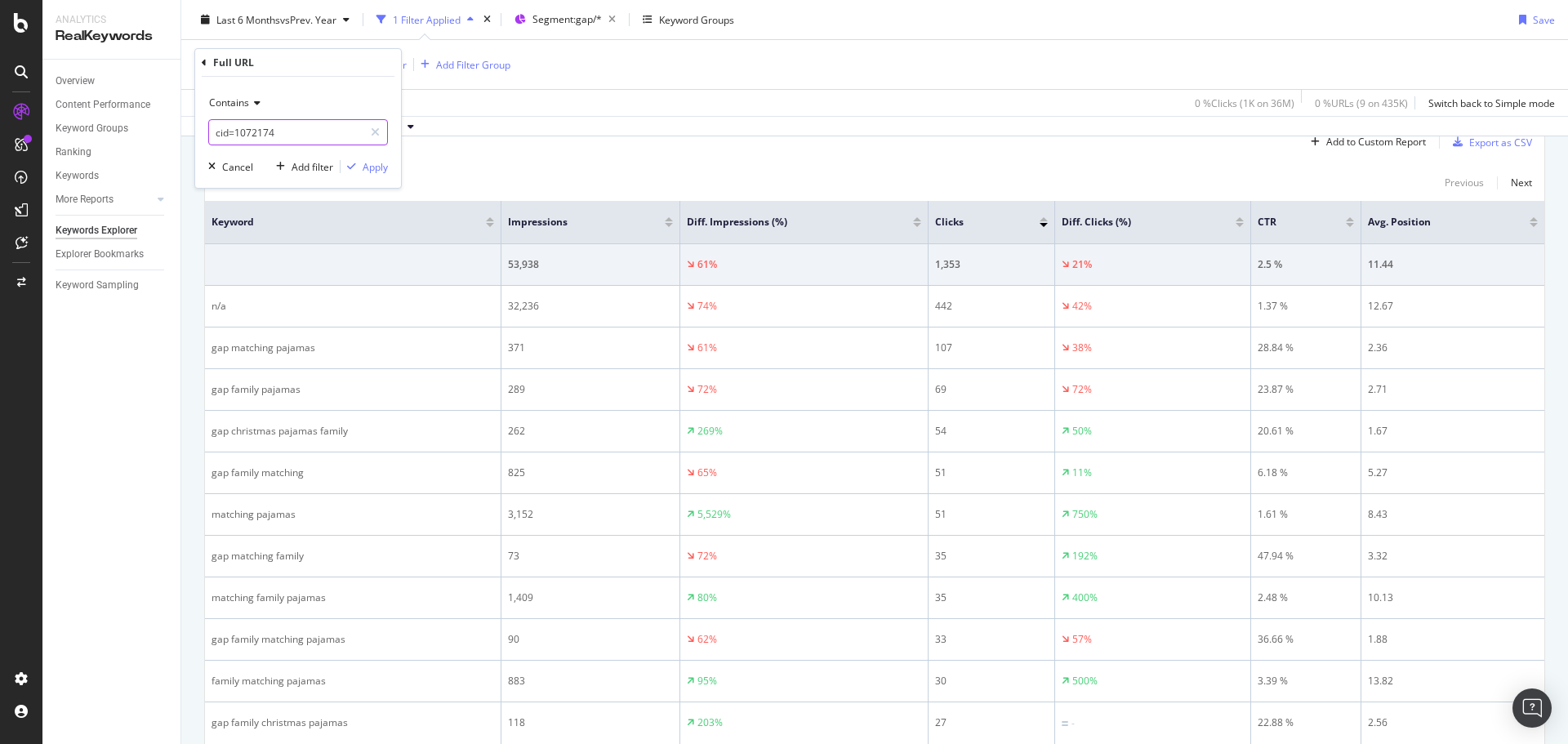
paste input "3029060"
type input "cid=3029060"
click at [364, 168] on div "Apply" at bounding box center [375, 167] width 25 height 14
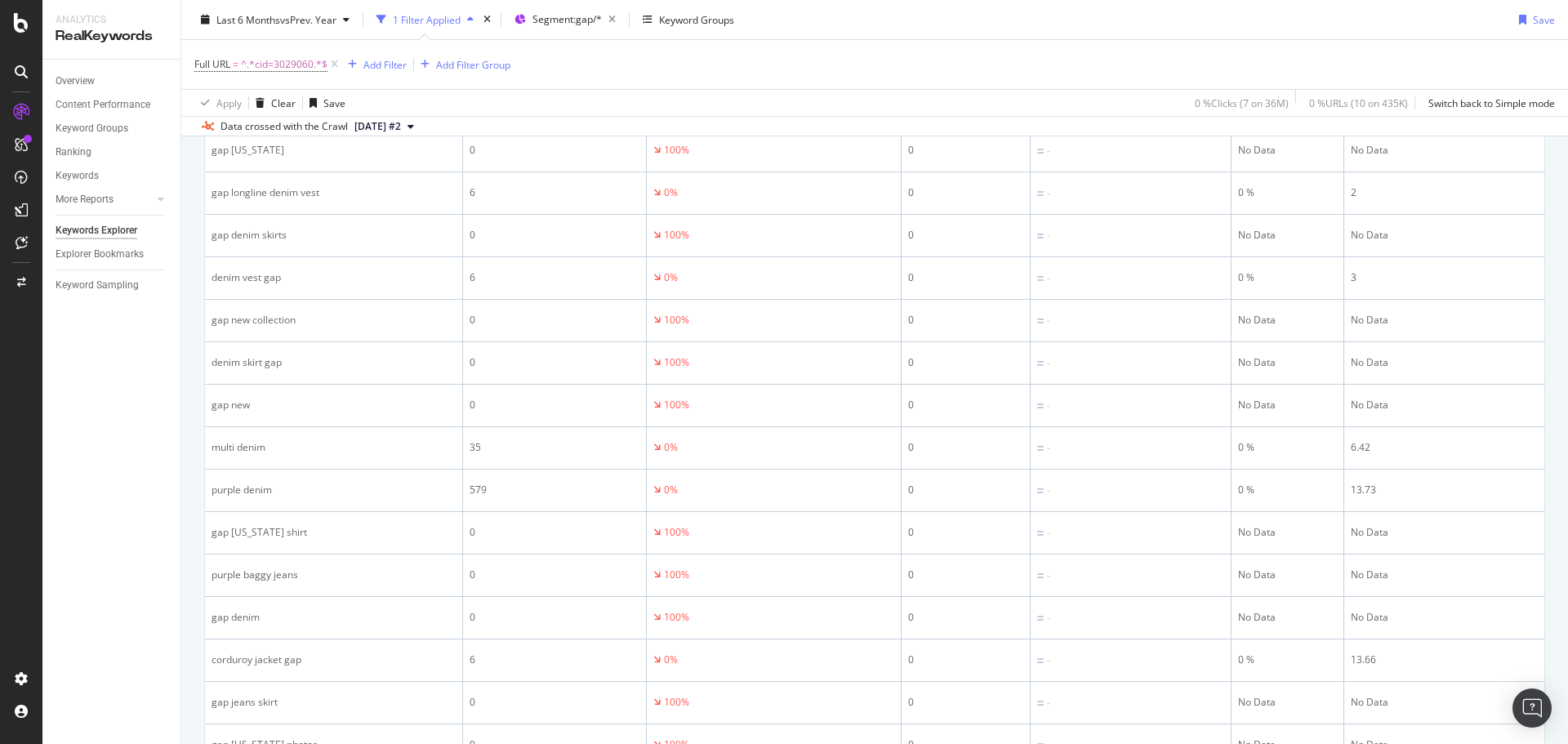
scroll to position [1300, 0]
